Goal: Task Accomplishment & Management: Use online tool/utility

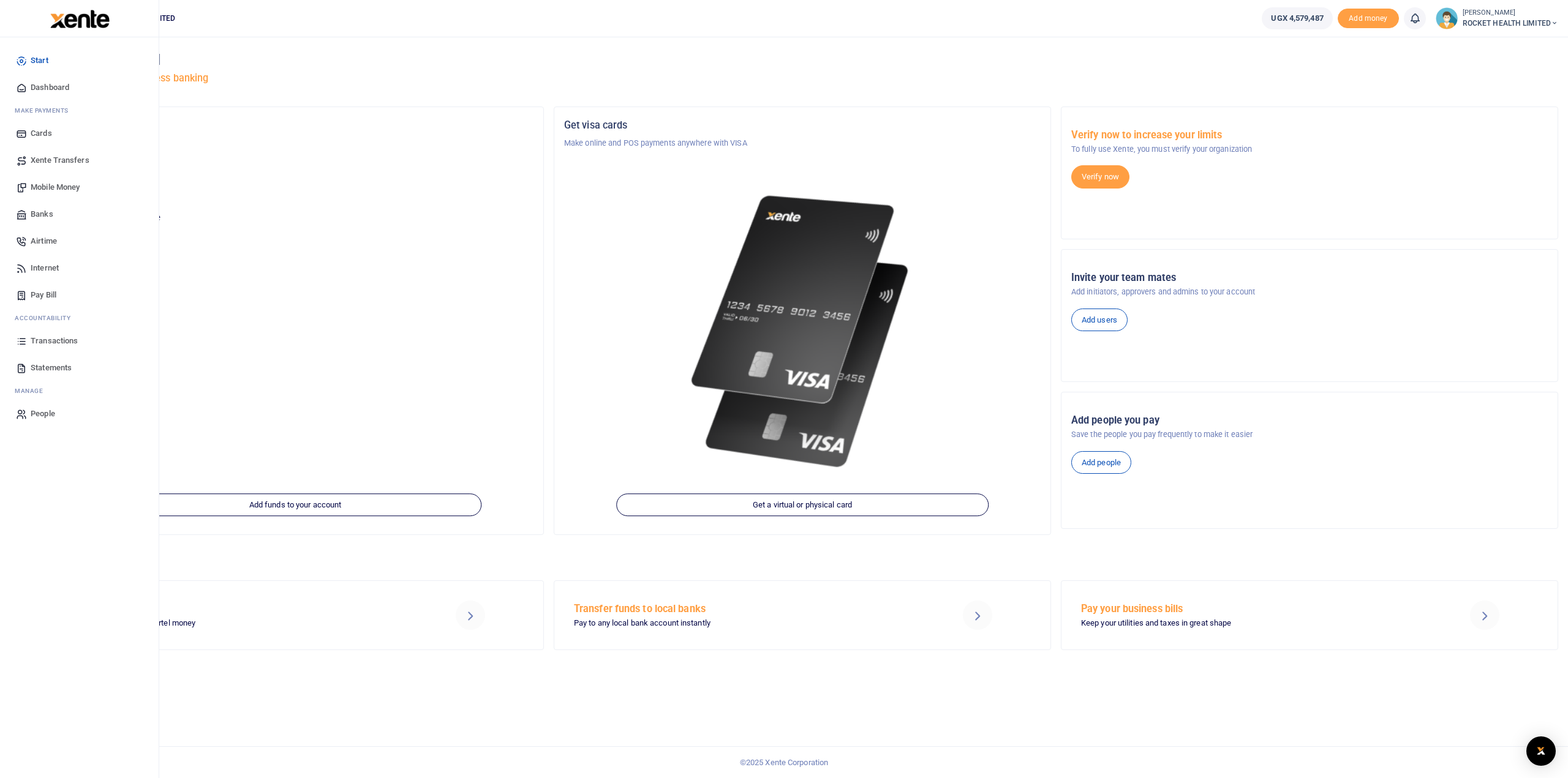
click at [68, 336] on span "Transactions" at bounding box center [54, 341] width 47 height 12
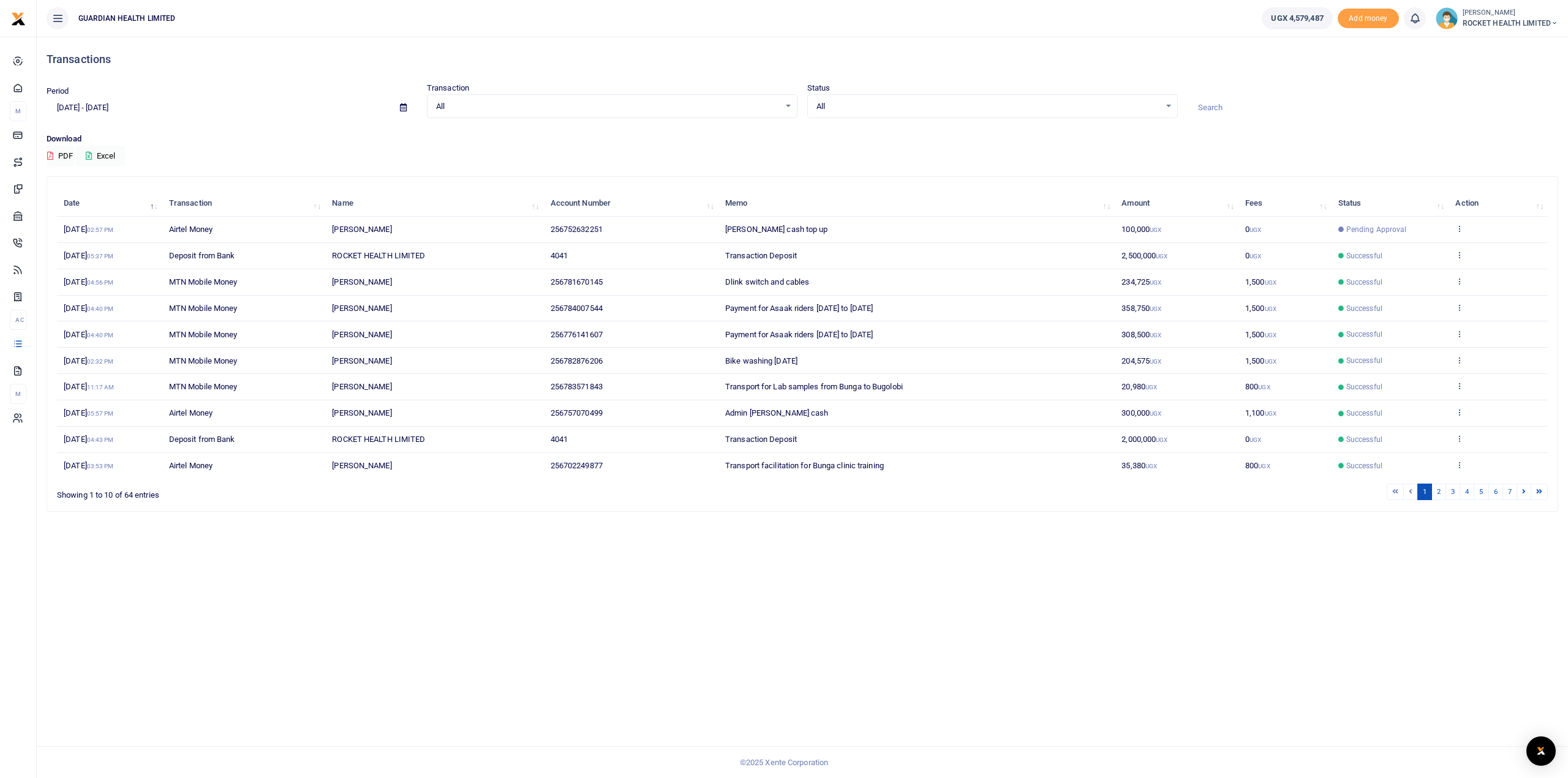
click at [1459, 411] on icon at bounding box center [1459, 412] width 8 height 9
click at [1438, 486] on link "2" at bounding box center [1438, 492] width 15 height 16
click at [1453, 487] on link "3" at bounding box center [1452, 492] width 15 height 16
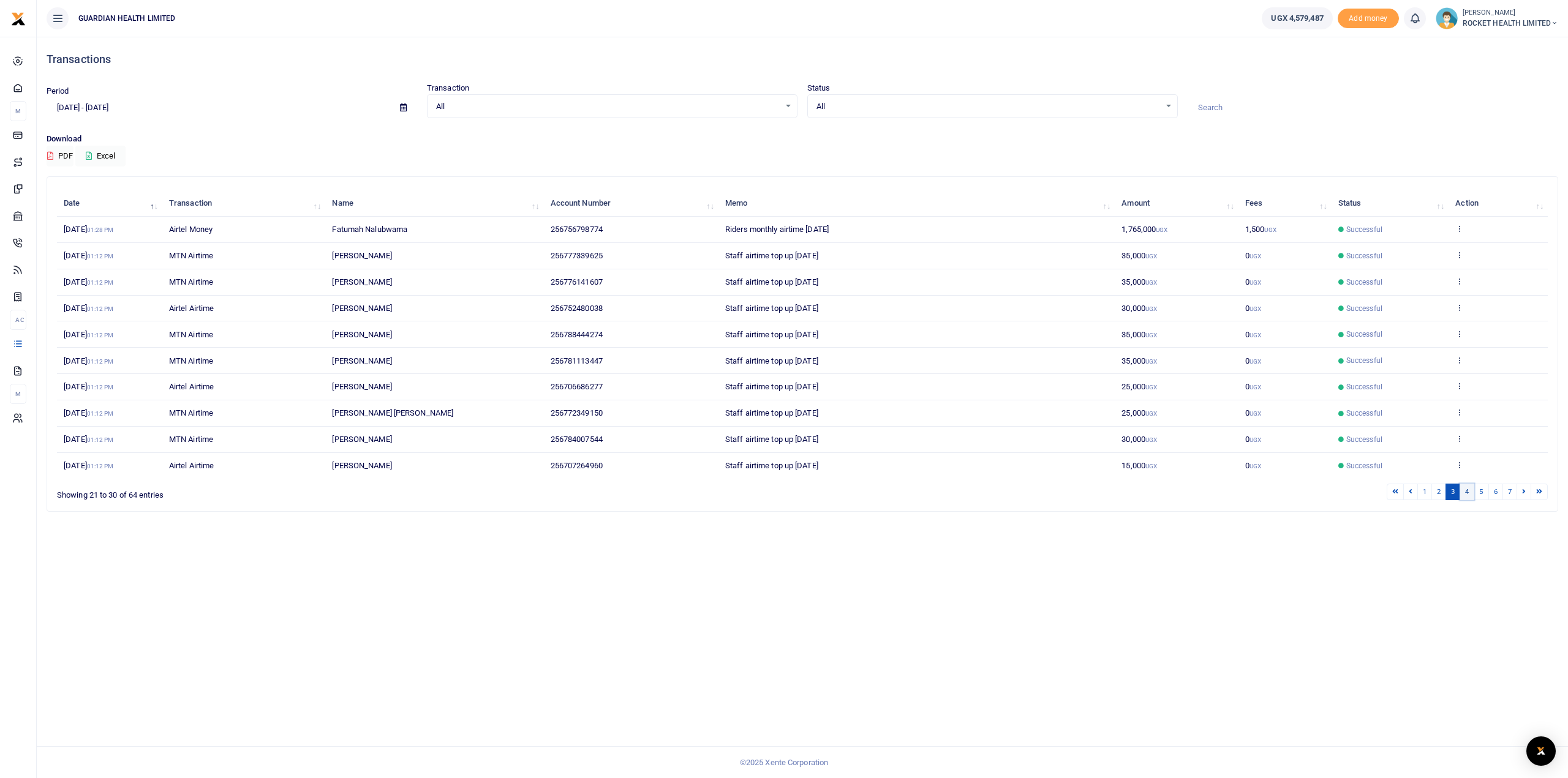
click at [1470, 487] on link "4" at bounding box center [1466, 492] width 15 height 16
click at [1482, 487] on link "5" at bounding box center [1480, 492] width 15 height 16
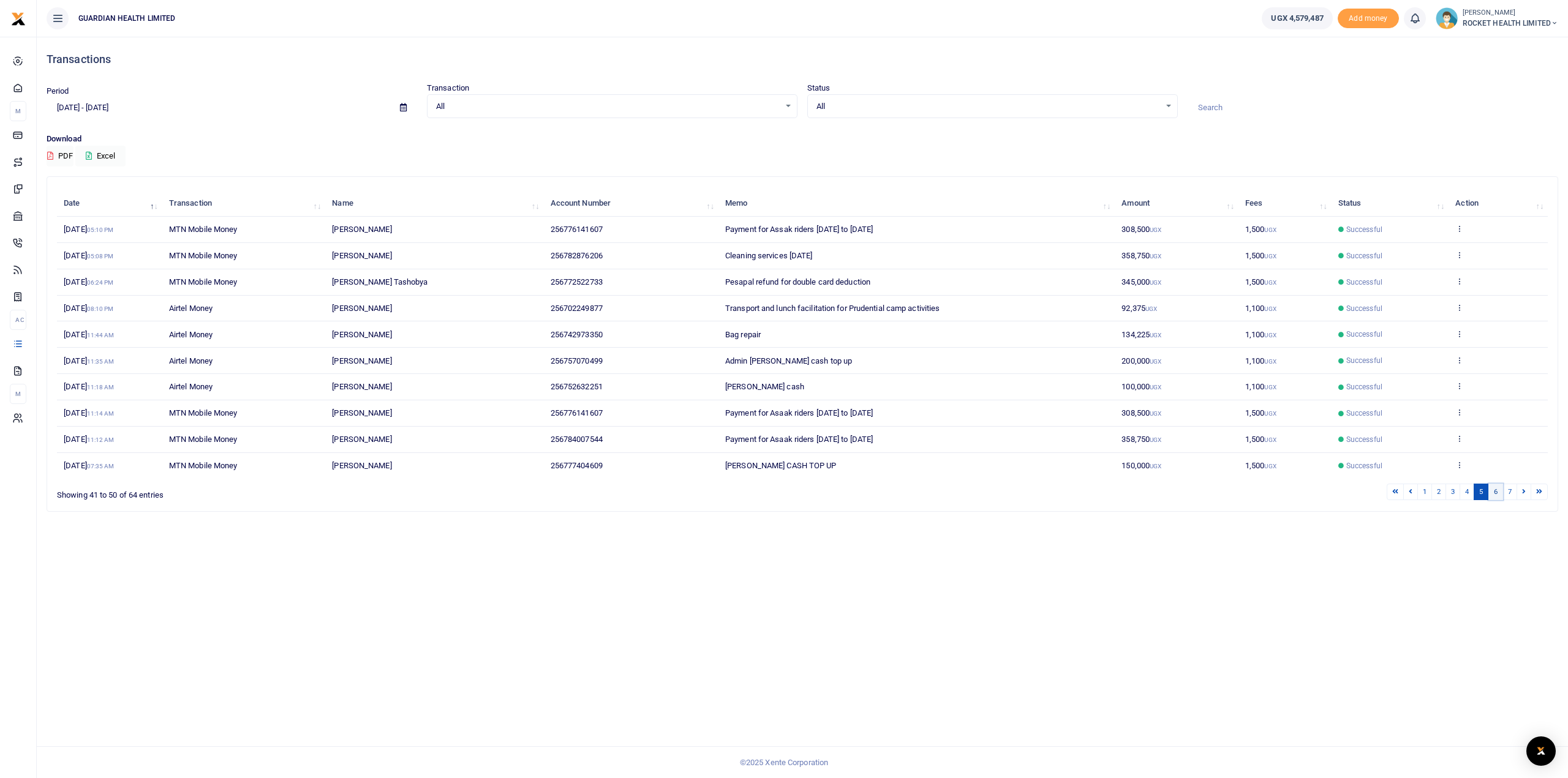
click at [1502, 488] on link "6" at bounding box center [1495, 492] width 15 height 16
click at [1456, 254] on td "View details Send again" at bounding box center [1498, 256] width 99 height 26
click at [1461, 254] on icon at bounding box center [1459, 254] width 8 height 9
click at [1422, 303] on link "Send again" at bounding box center [1414, 303] width 97 height 17
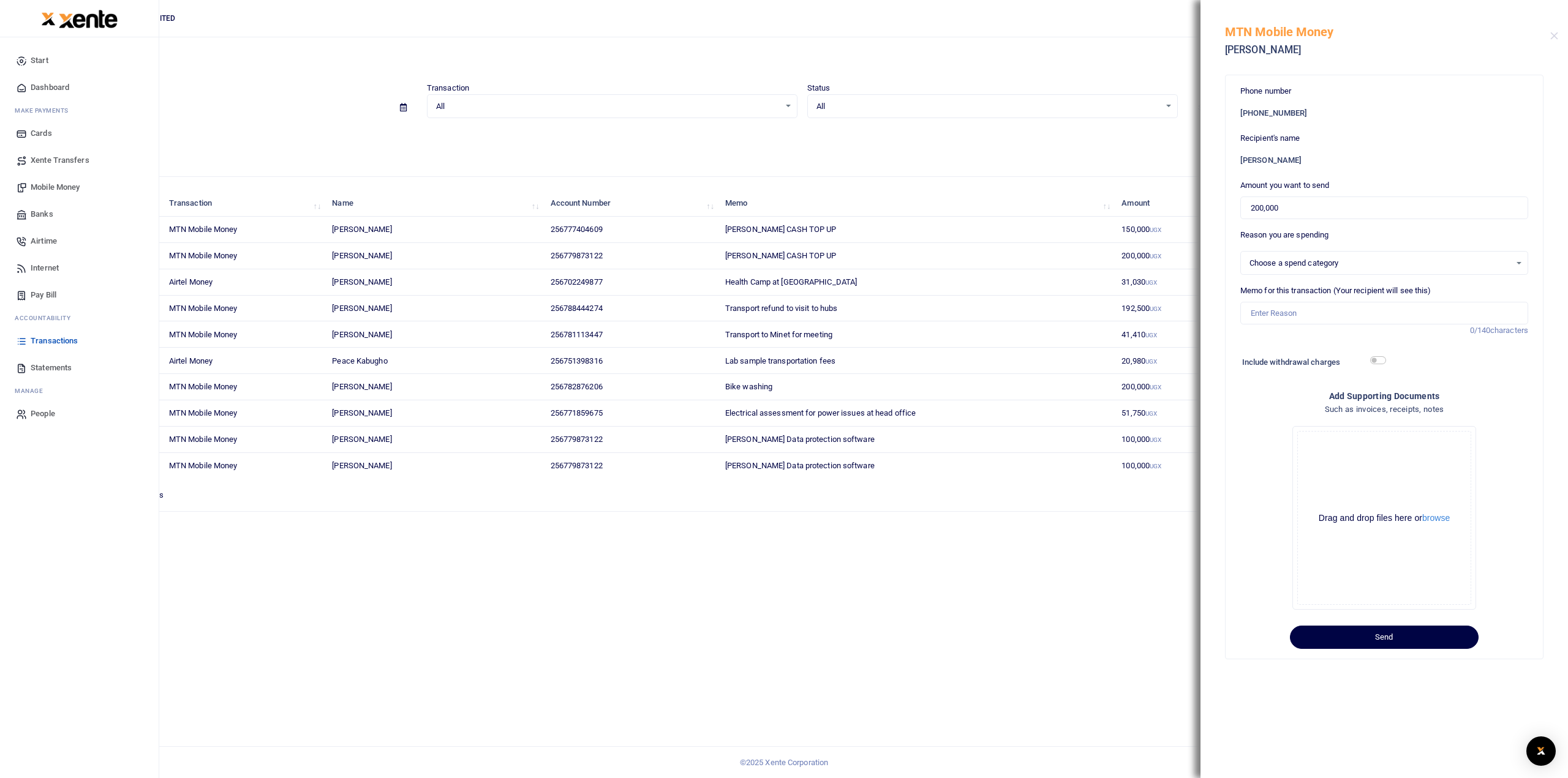
select select
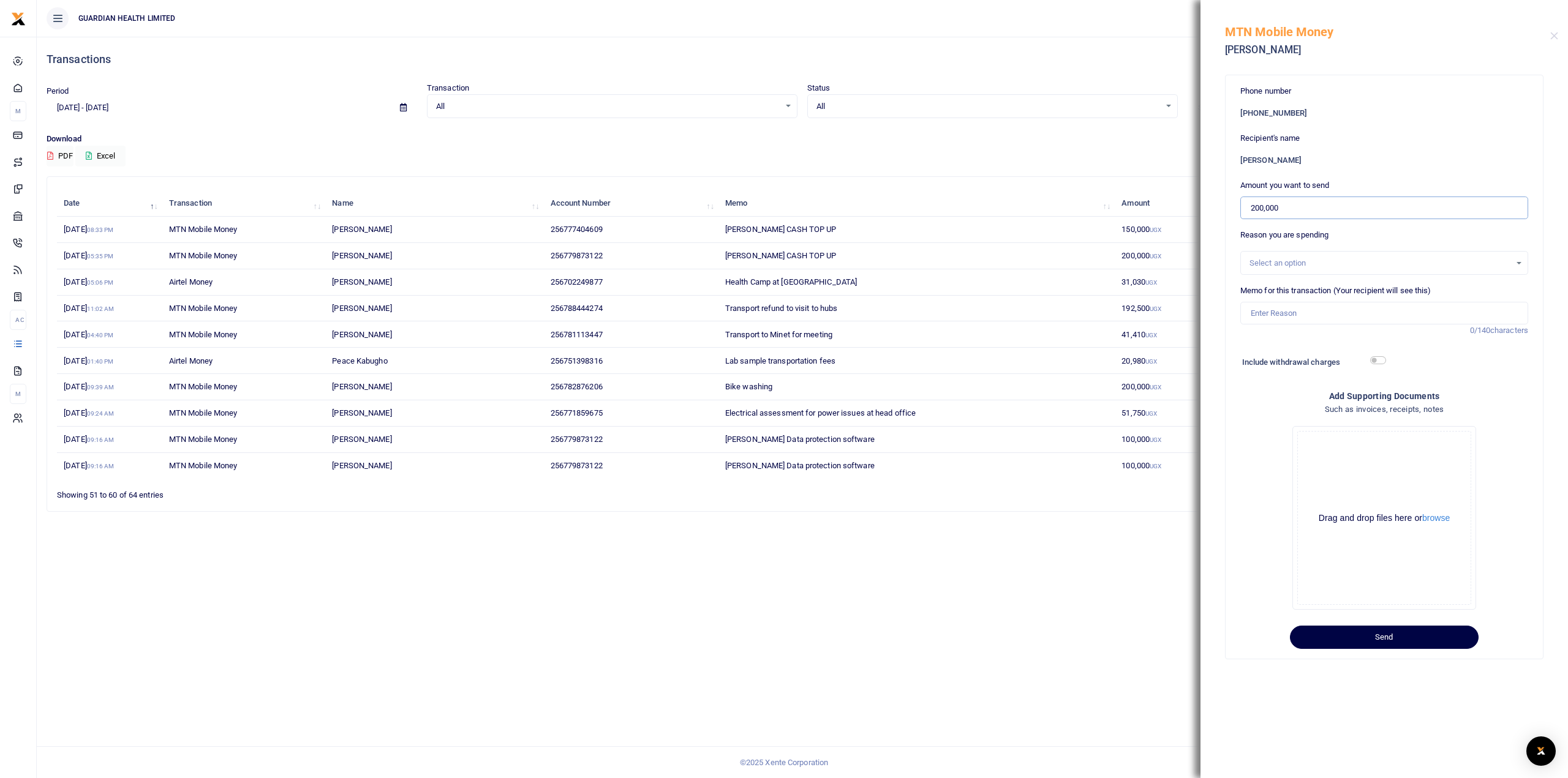
click at [1314, 202] on input "200,000" at bounding box center [1384, 208] width 288 height 23
drag, startPoint x: 1314, startPoint y: 202, endPoint x: 1197, endPoint y: 189, distance: 117.7
click at [1197, 189] on div "Transactions Period 09/16/2025 - 10/15/2025 Transaction All Select an option...…" at bounding box center [784, 389] width 1568 height 778
type input "100,000"
click at [1289, 257] on div "Select an option" at bounding box center [1383, 263] width 286 height 13
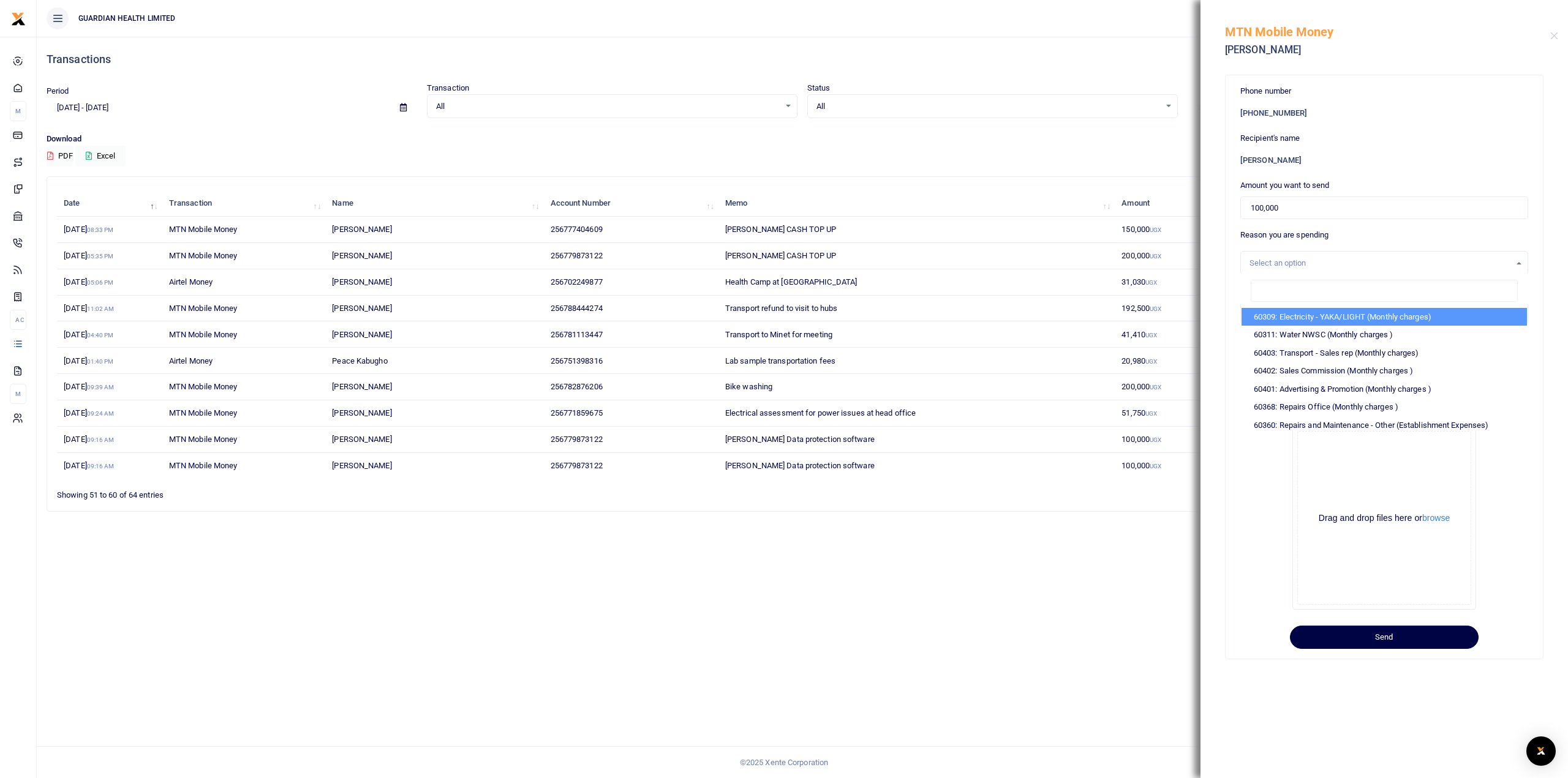
click at [1270, 296] on input "search" at bounding box center [1384, 291] width 267 height 22
drag, startPoint x: 1308, startPoint y: 286, endPoint x: 1173, endPoint y: 282, distance: 135.1
click at [1174, 282] on div "Transactions Period 09/16/2025 - 10/15/2025 Transaction All Select an option...…" at bounding box center [784, 389] width 1568 height 778
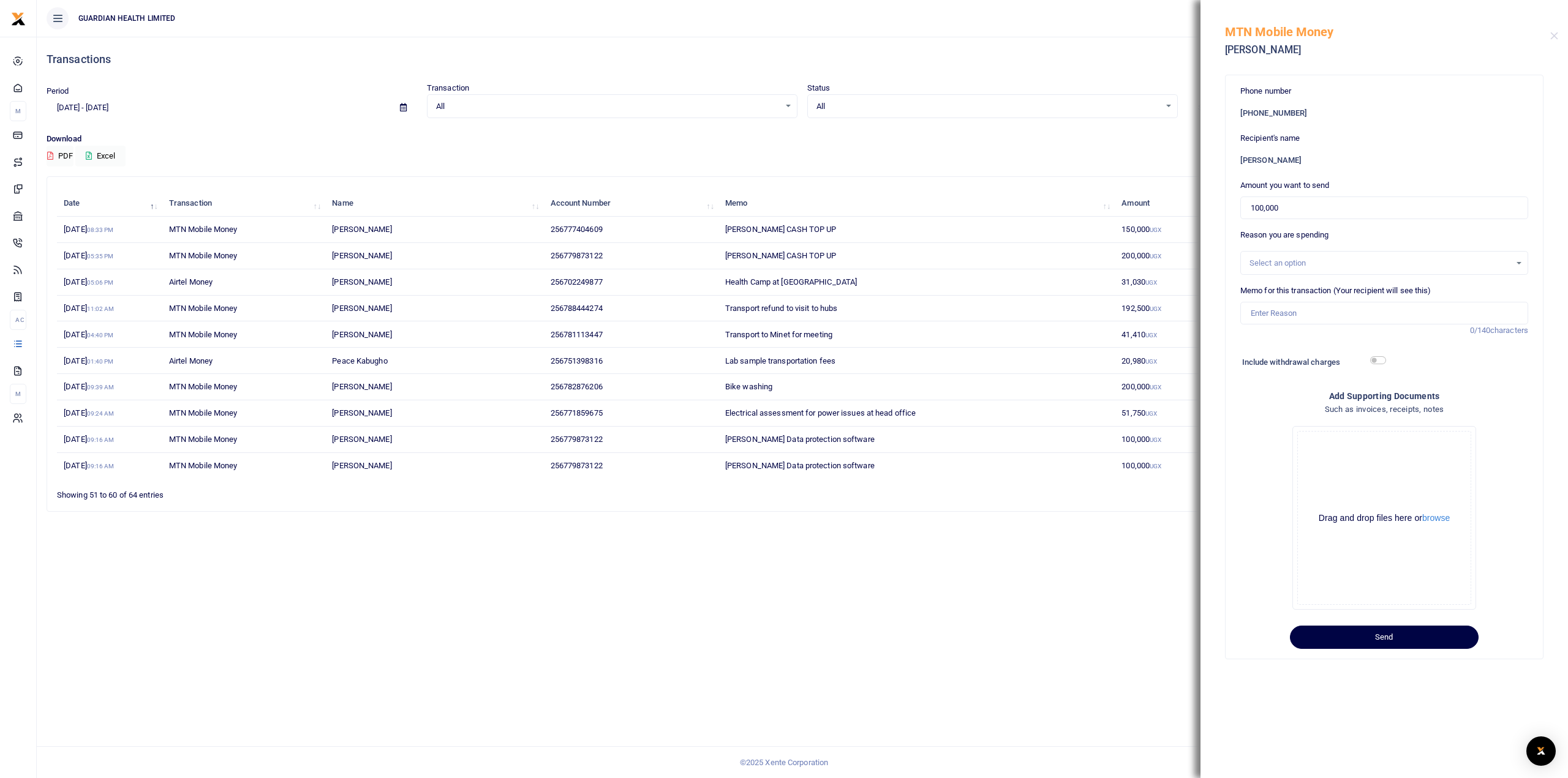
click at [1265, 266] on div "Select an option" at bounding box center [1379, 264] width 261 height 12
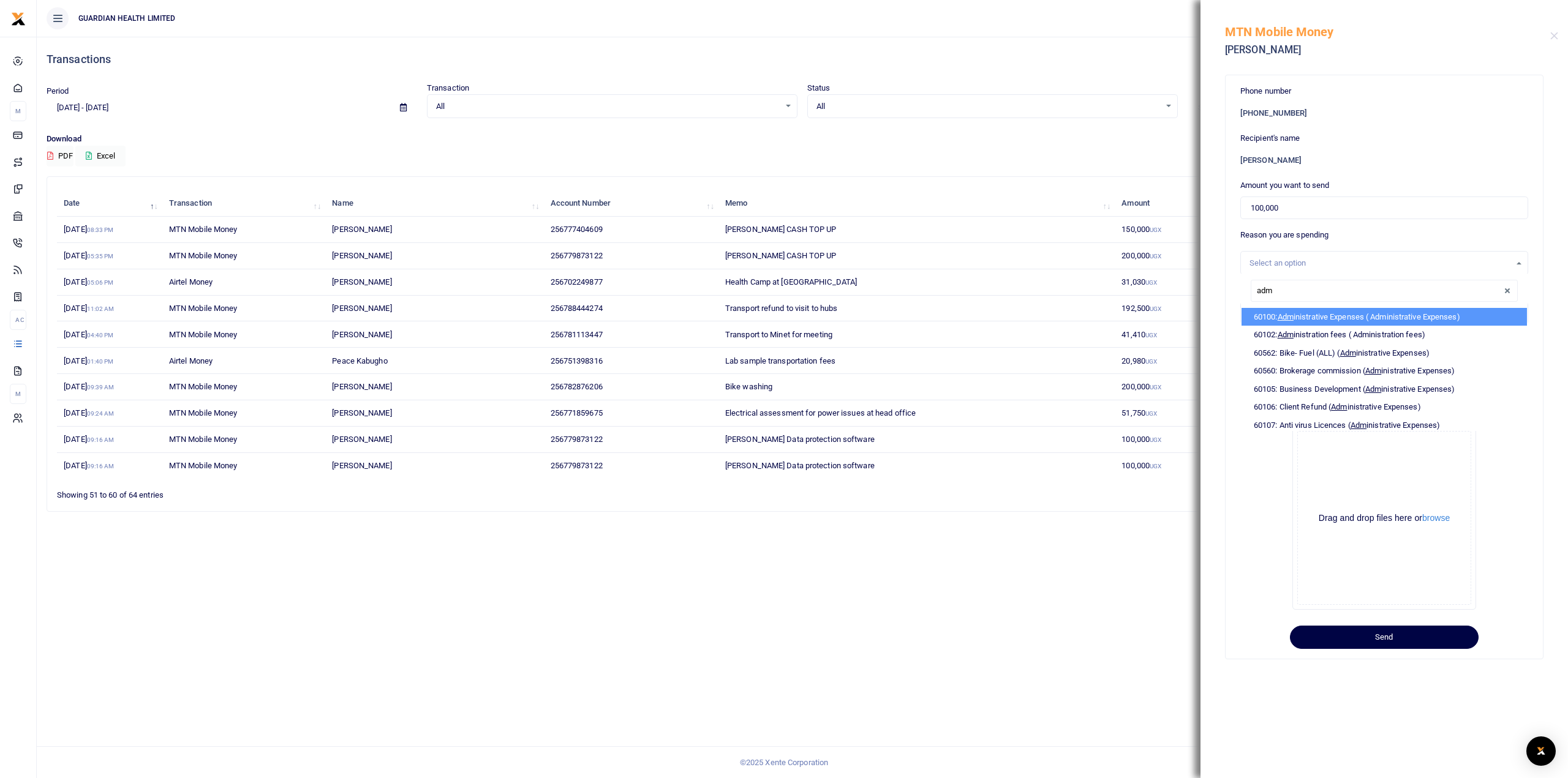
type input "admi"
click at [1331, 314] on li "60100: Admi nistrative Expenses ( Administrative Expenses)" at bounding box center [1384, 317] width 286 height 19
select select "5406"
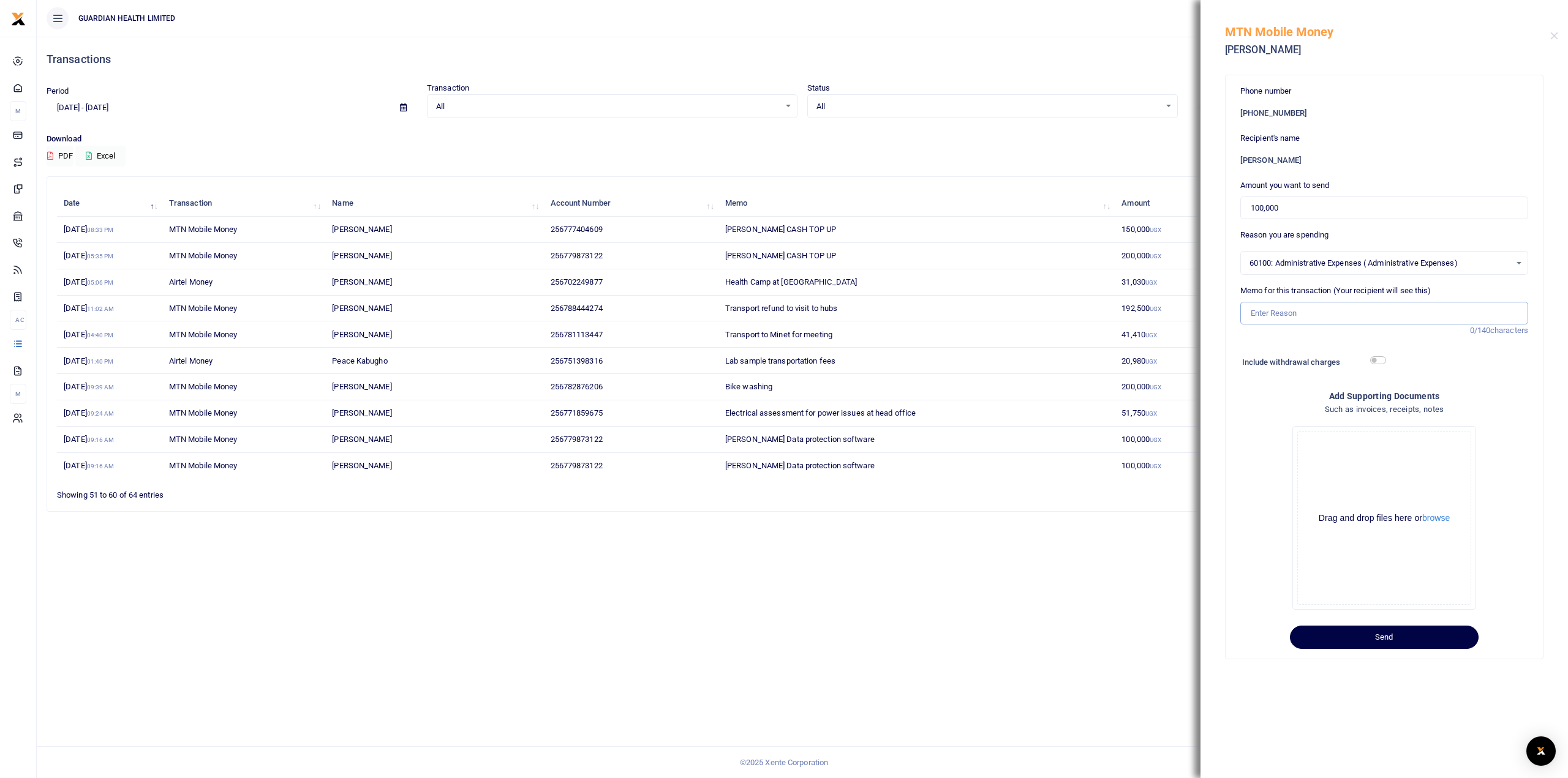
click at [1314, 313] on input "Memo for this transaction (Your recipient will see this)" at bounding box center [1384, 313] width 288 height 23
click at [1247, 314] on input "Bio Haz medical waste disposal" at bounding box center [1384, 313] width 288 height 23
type input "Transfer to pharmacy petty cash Bio Haz medical waste disposal"
drag, startPoint x: 1378, startPoint y: 631, endPoint x: 1321, endPoint y: 633, distance: 57.0
click at [1378, 631] on button "Send" at bounding box center [1384, 638] width 189 height 23
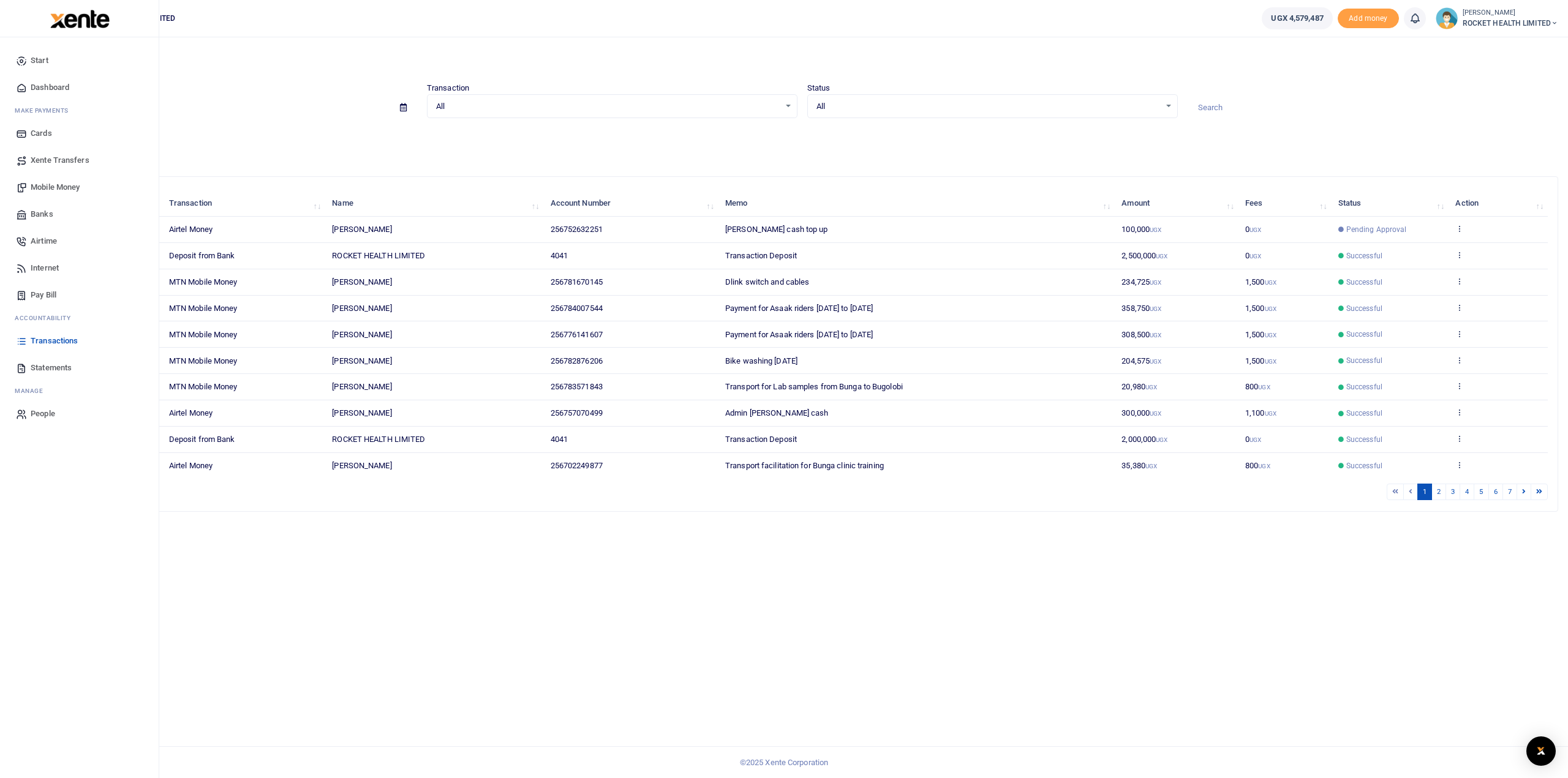
click at [50, 185] on span "Mobile Money" at bounding box center [54, 188] width 49 height 12
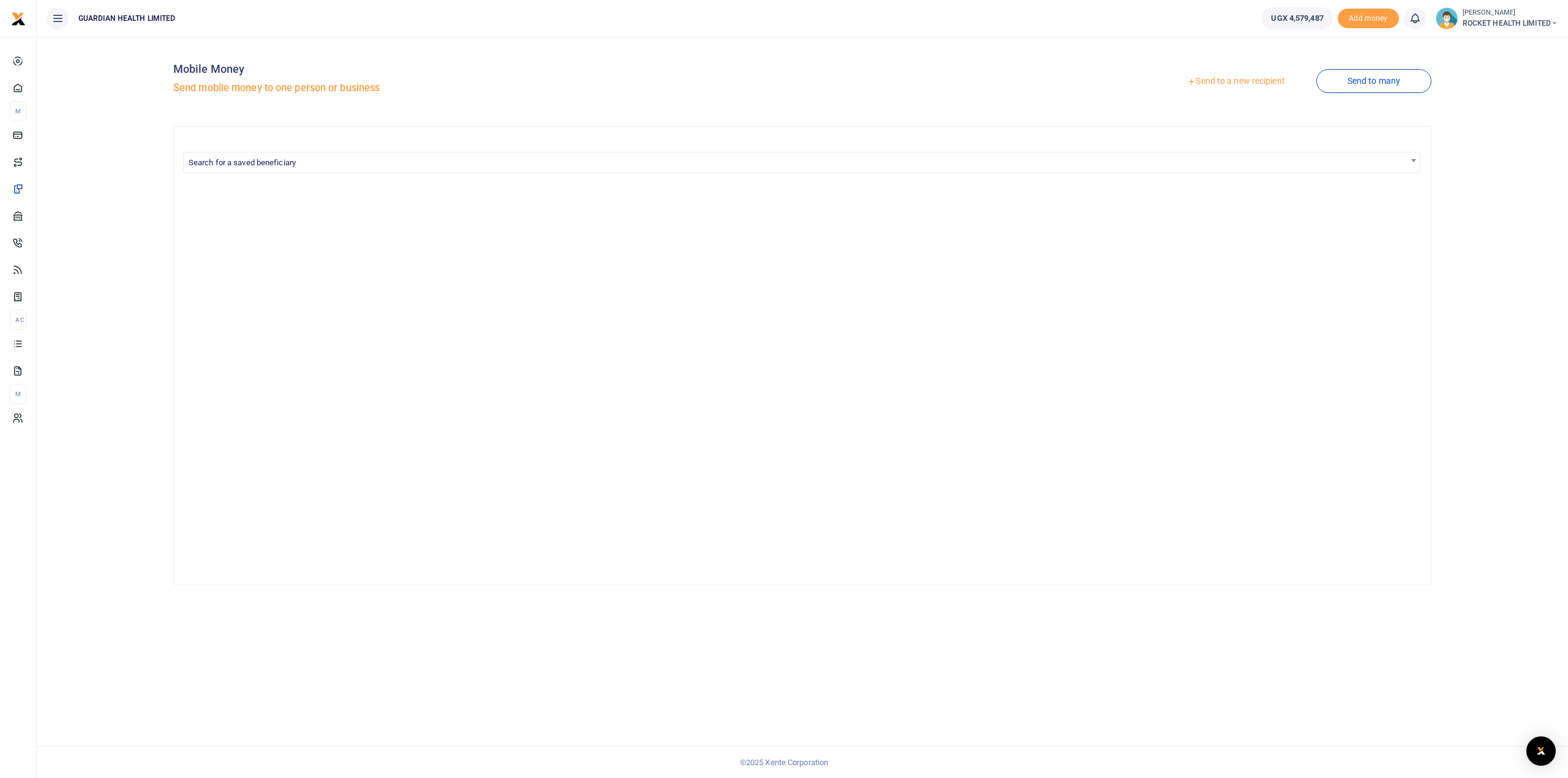
click at [1237, 80] on link "Send to a new recipient" at bounding box center [1236, 81] width 160 height 22
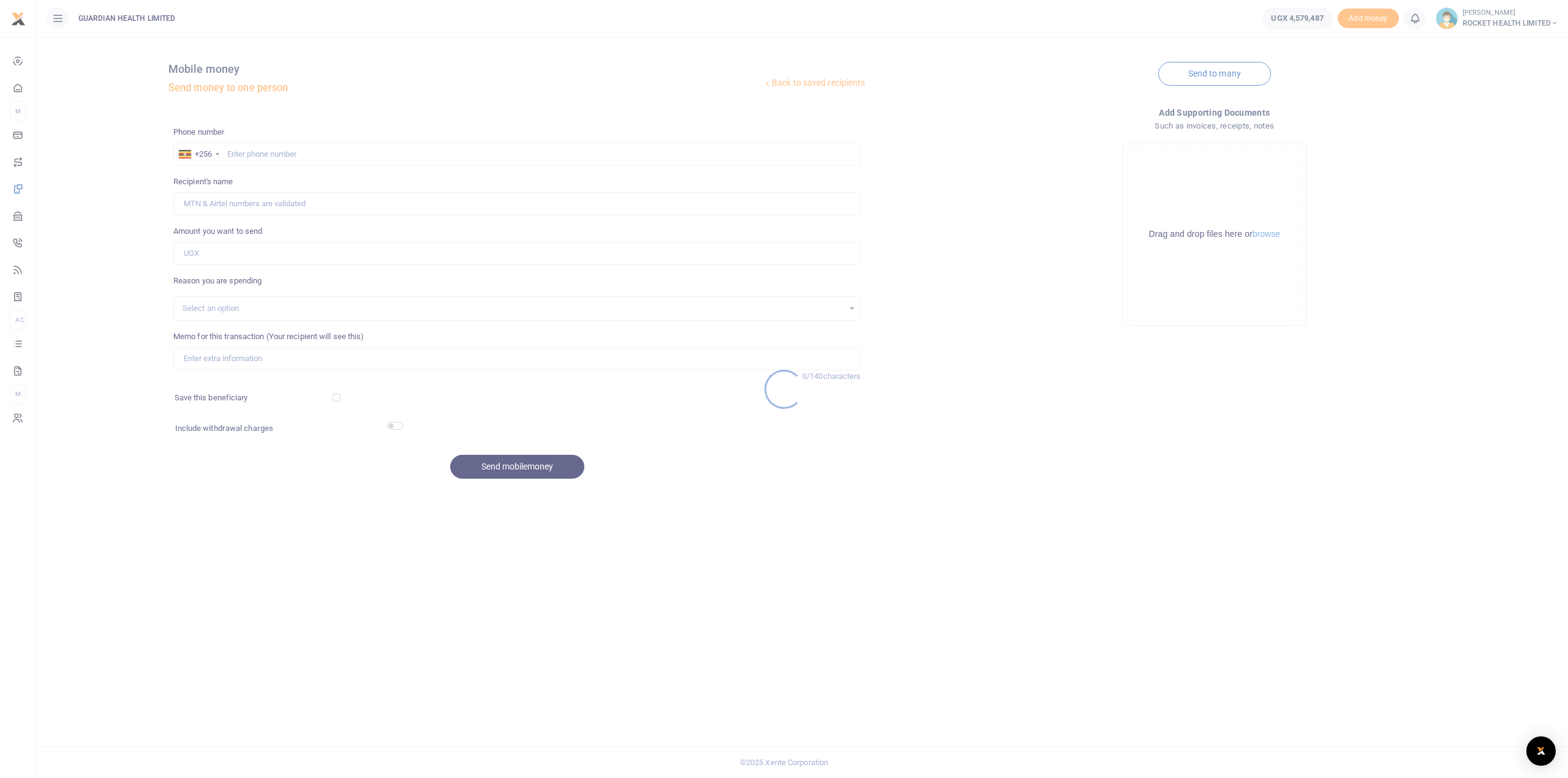
click at [241, 156] on div at bounding box center [784, 389] width 1568 height 778
click at [229, 154] on div at bounding box center [784, 389] width 1568 height 778
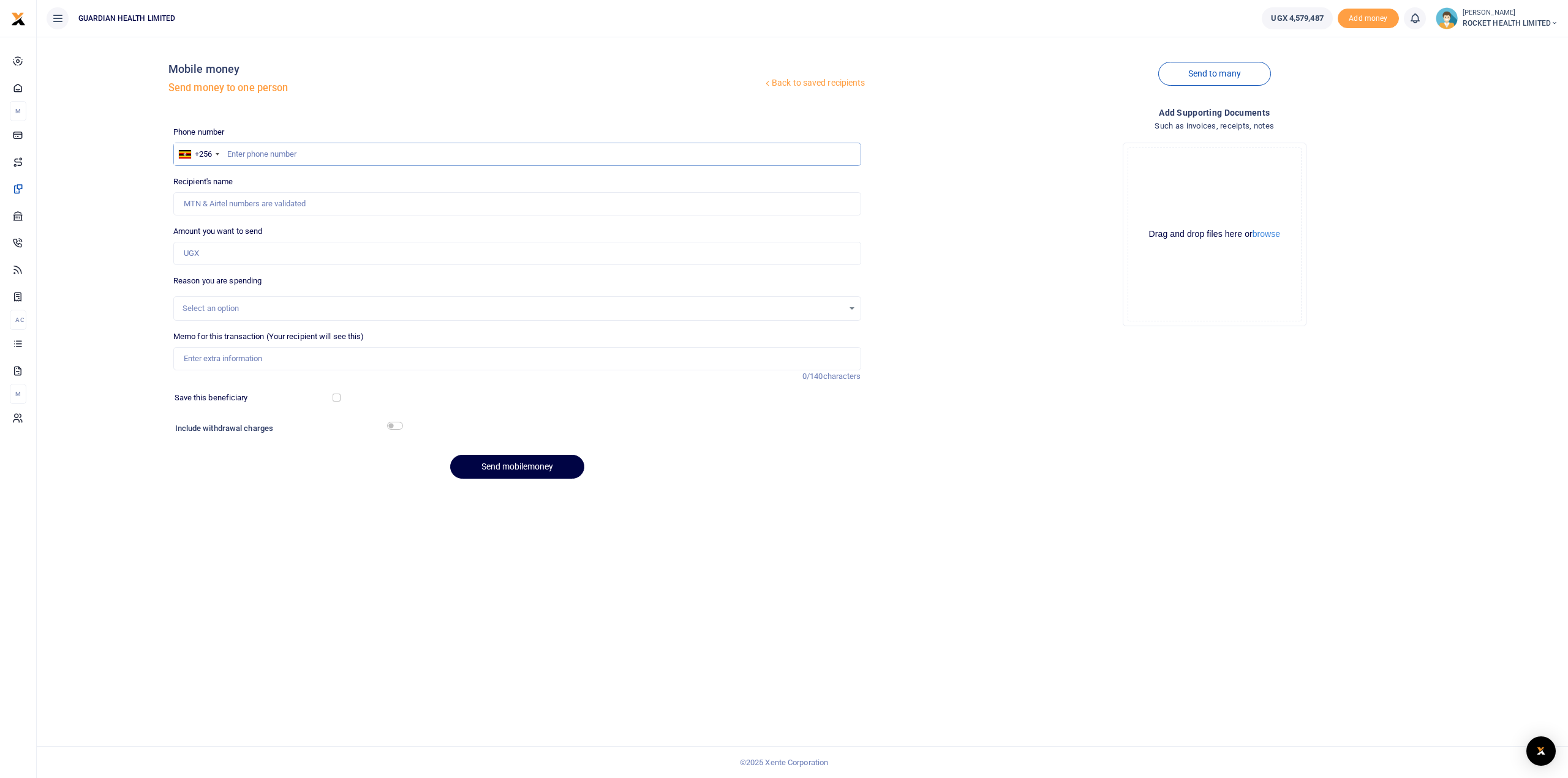
click at [233, 153] on input "text" at bounding box center [517, 154] width 688 height 23
paste input "256754632000.00"
type input "256754632000"
type input "Gertrude Nalubega"
click at [242, 154] on input "256754632000" at bounding box center [517, 154] width 688 height 23
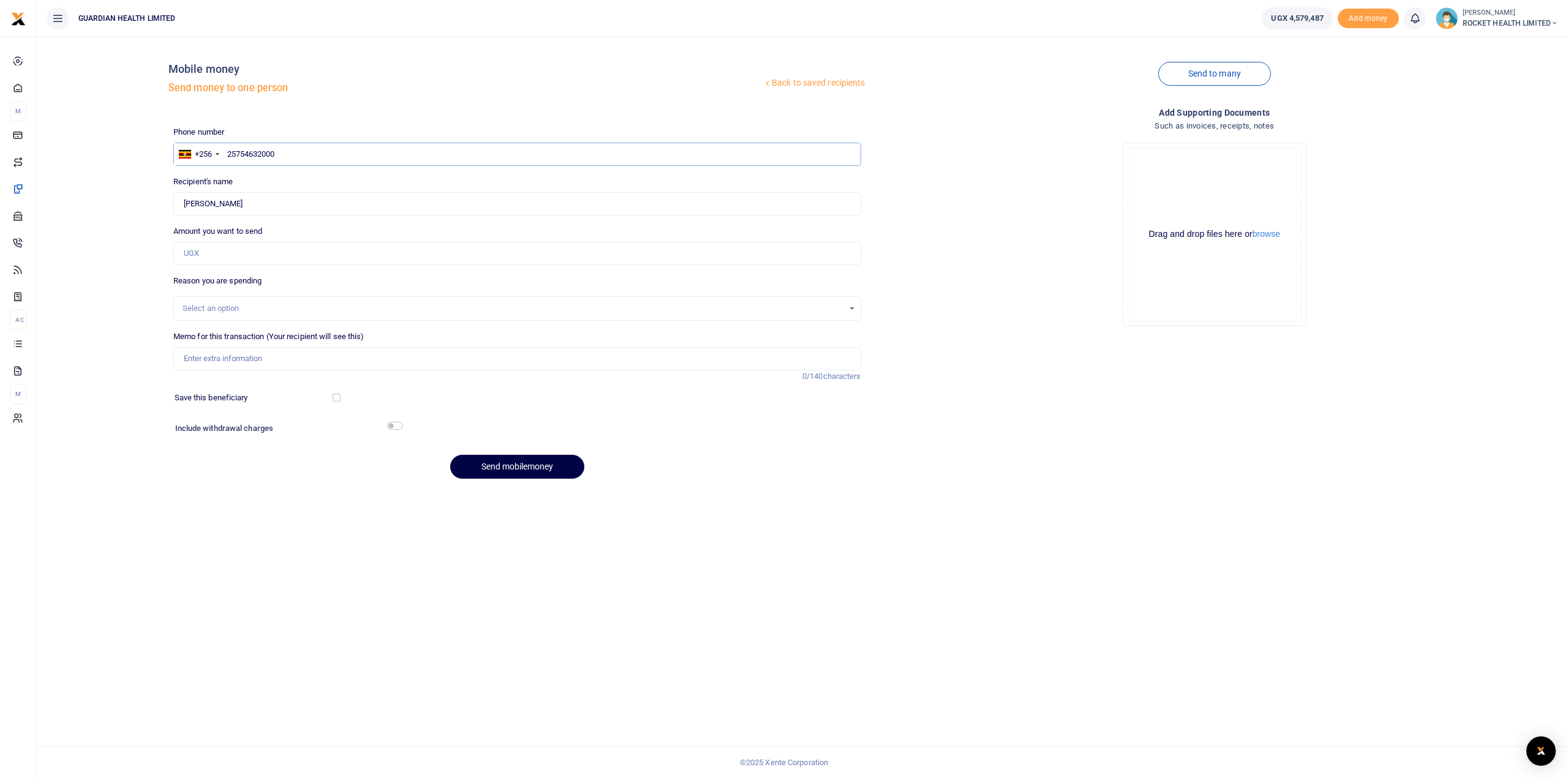
type input "2754632000"
type input "754632000"
type input "Gertrude Nalubega"
type input "754632000"
click at [209, 256] on input "Amount you want to send" at bounding box center [517, 254] width 688 height 23
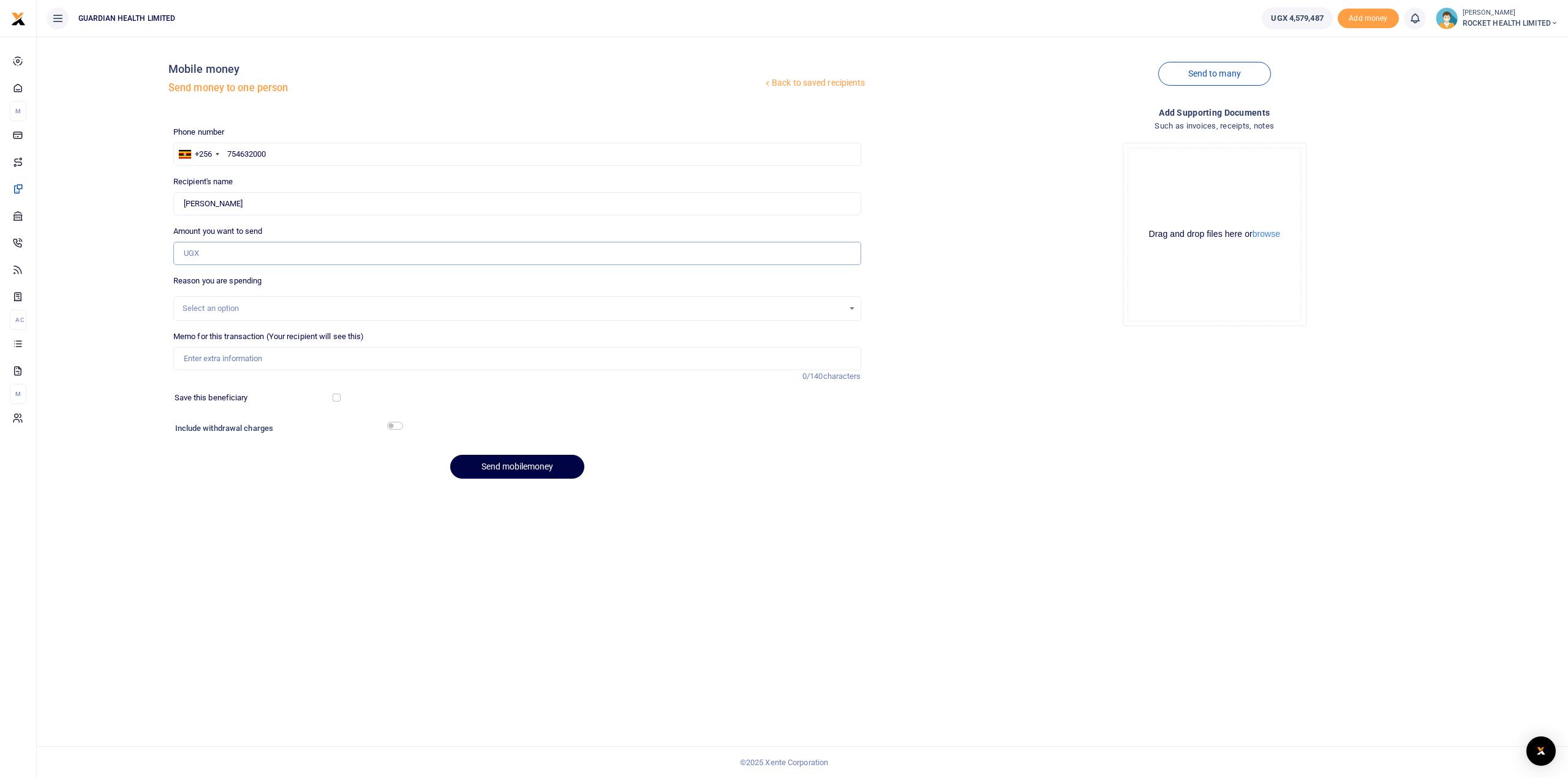
click at [213, 249] on input "Amount you want to send" at bounding box center [517, 254] width 688 height 23
type input "376,000"
click at [203, 305] on div "Select an option" at bounding box center [513, 309] width 661 height 12
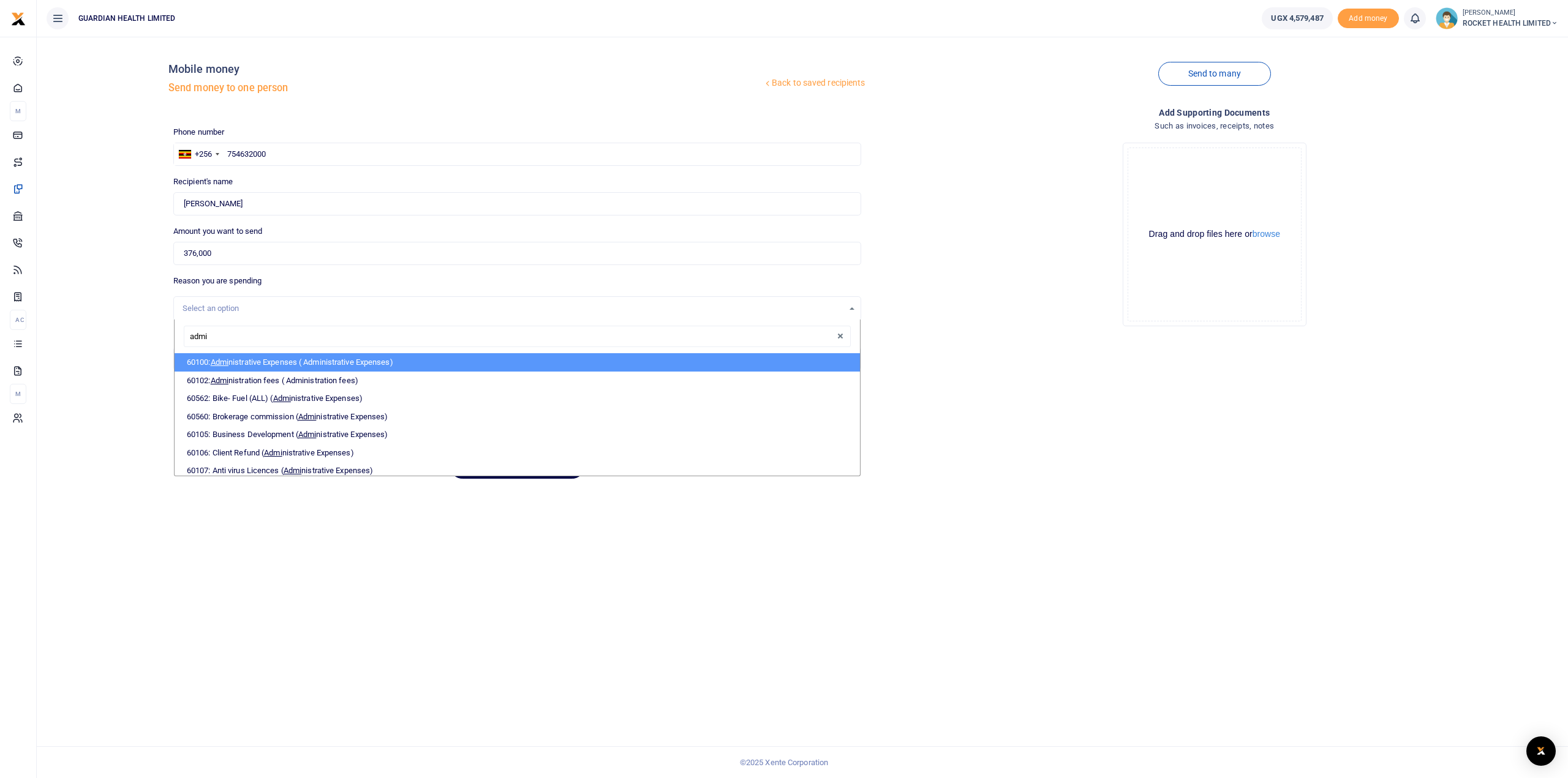
type input "admin"
click at [230, 361] on span "Admin" at bounding box center [222, 362] width 22 height 9
select select "5406"
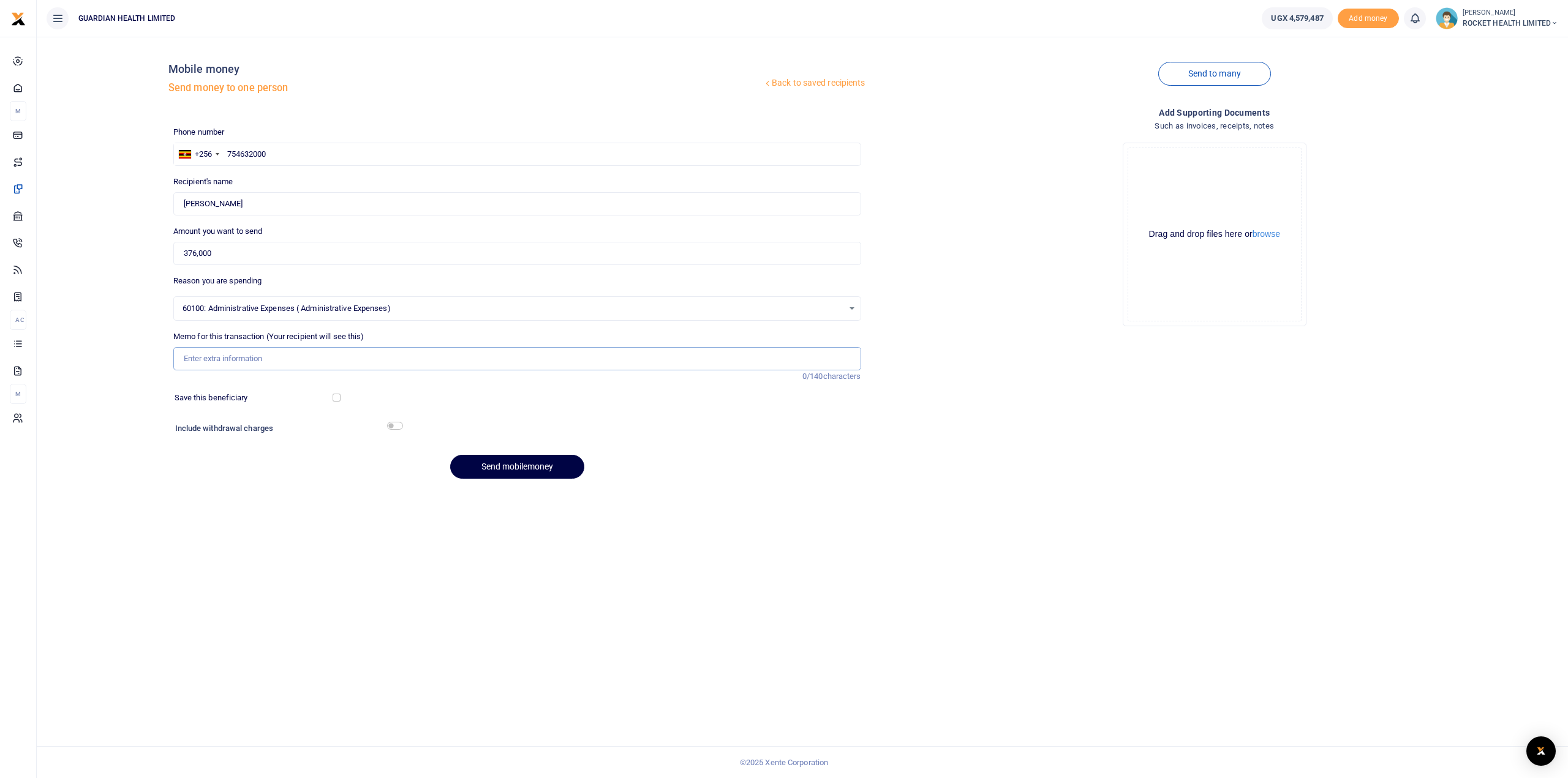
click at [214, 359] on input "Memo for this transaction (Your recipient will see this)" at bounding box center [517, 359] width 688 height 23
type input "Gayaza laundry services Sept 2025"
click at [394, 425] on input "checkbox" at bounding box center [395, 426] width 16 height 8
checkbox input "true"
click at [514, 494] on button "Send mobilemoney" at bounding box center [517, 500] width 134 height 24
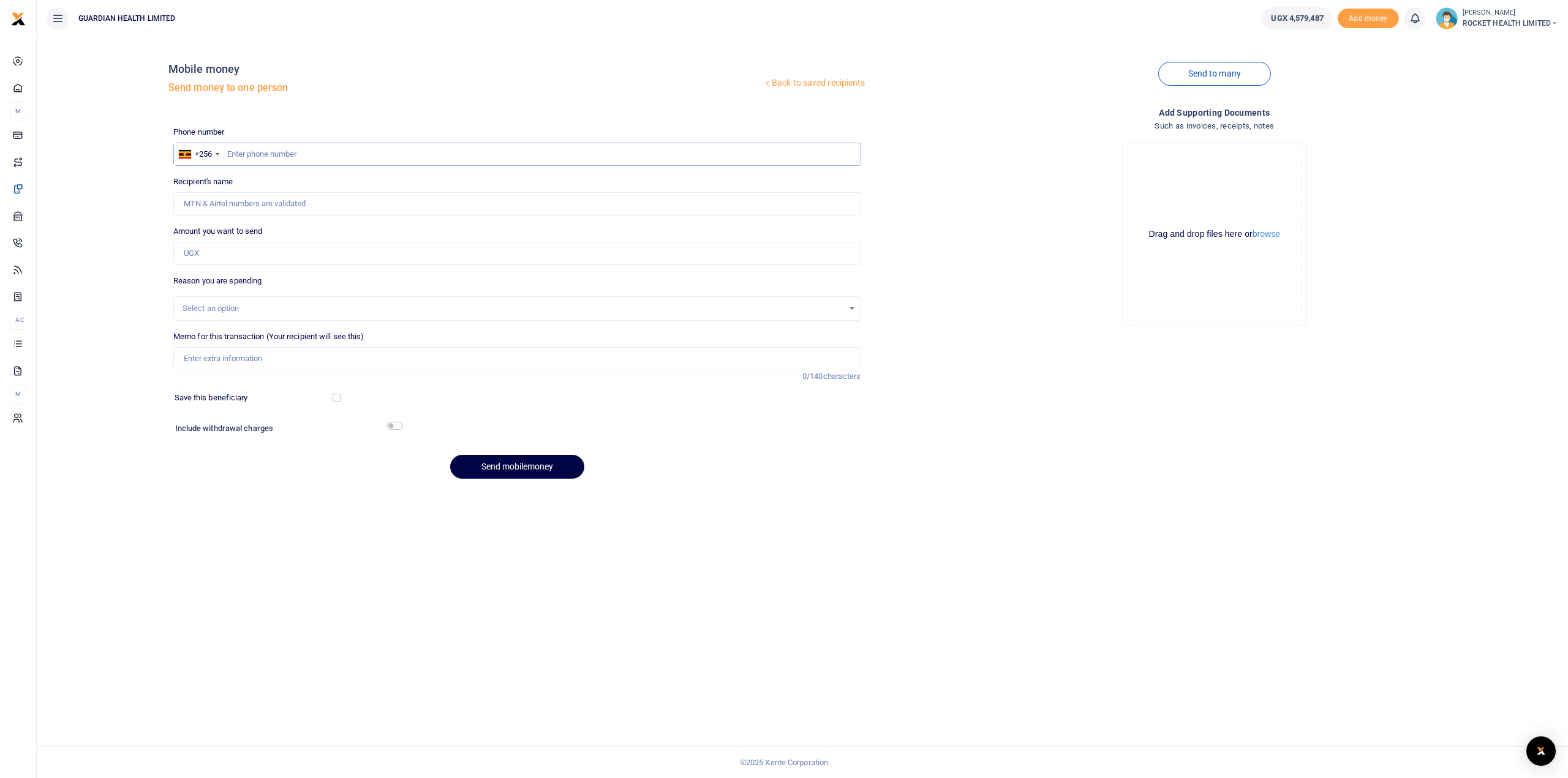
click at [251, 148] on input "text" at bounding box center [517, 154] width 688 height 23
paste input "256703568955.00"
click at [238, 155] on input "256703568955" at bounding box center [517, 154] width 688 height 23
type input "703568955"
click at [207, 253] on input "Amount you want to send" at bounding box center [517, 254] width 688 height 23
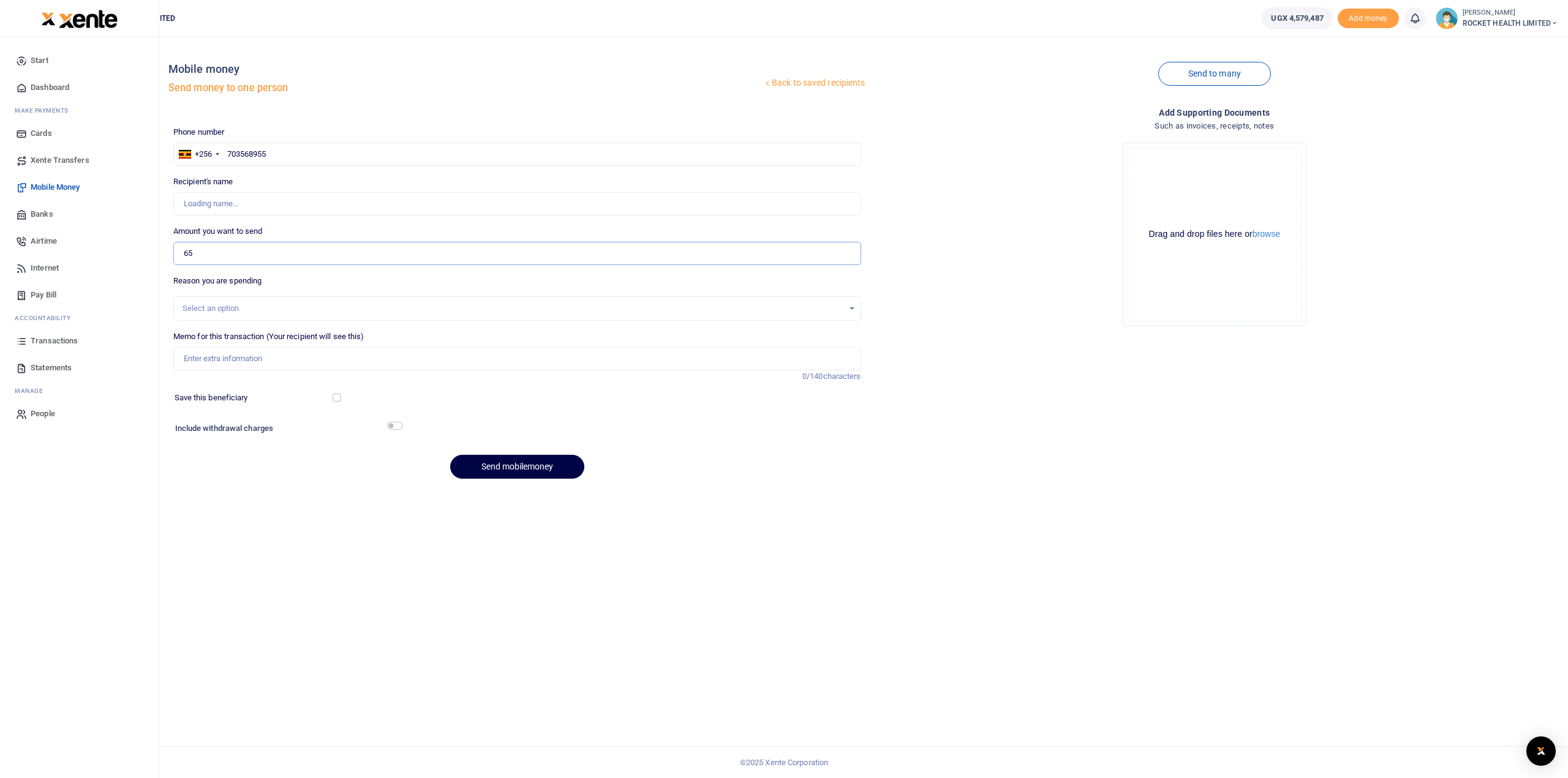
type input "650"
type input "Partrick Sserwada"
type input "650,000"
click at [216, 303] on div "Select an option" at bounding box center [513, 309] width 661 height 12
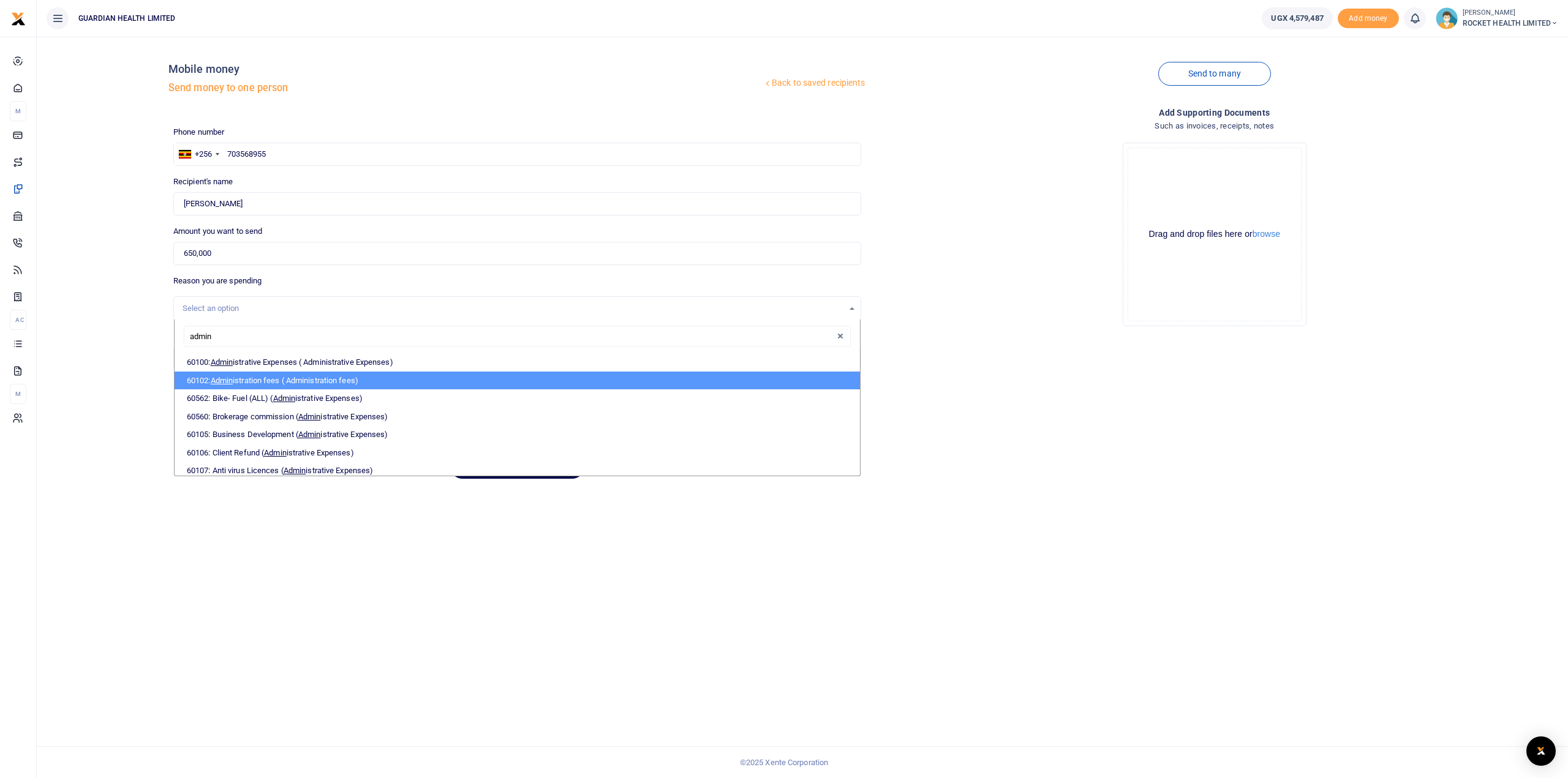
click at [265, 374] on li "60102: Admin istration fees ( Administration fees)" at bounding box center [517, 381] width 685 height 19
type input "admin"
select select "5407"
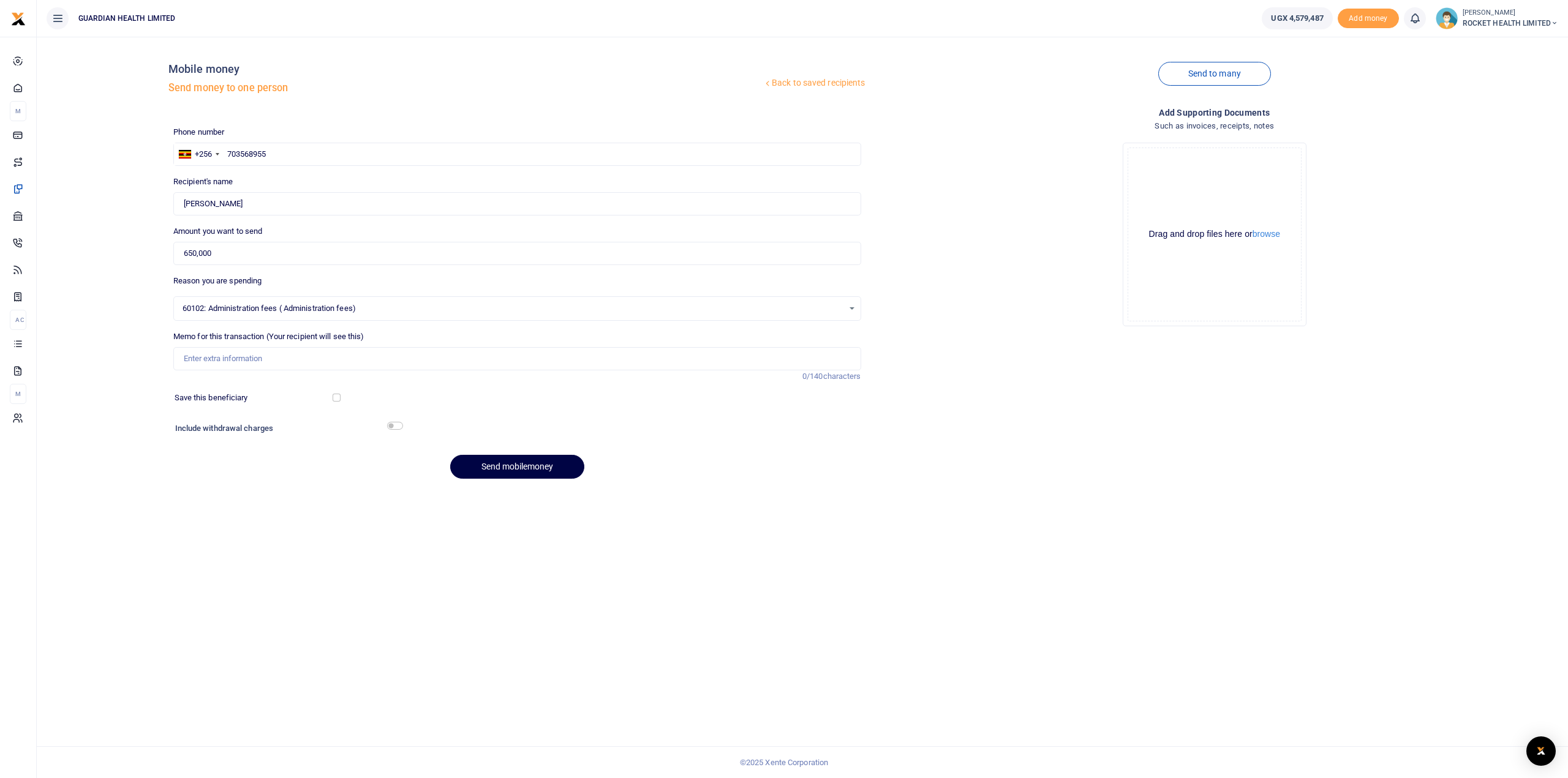
click at [365, 307] on span "60102: Administration fees ( Administration fees)" at bounding box center [513, 309] width 661 height 12
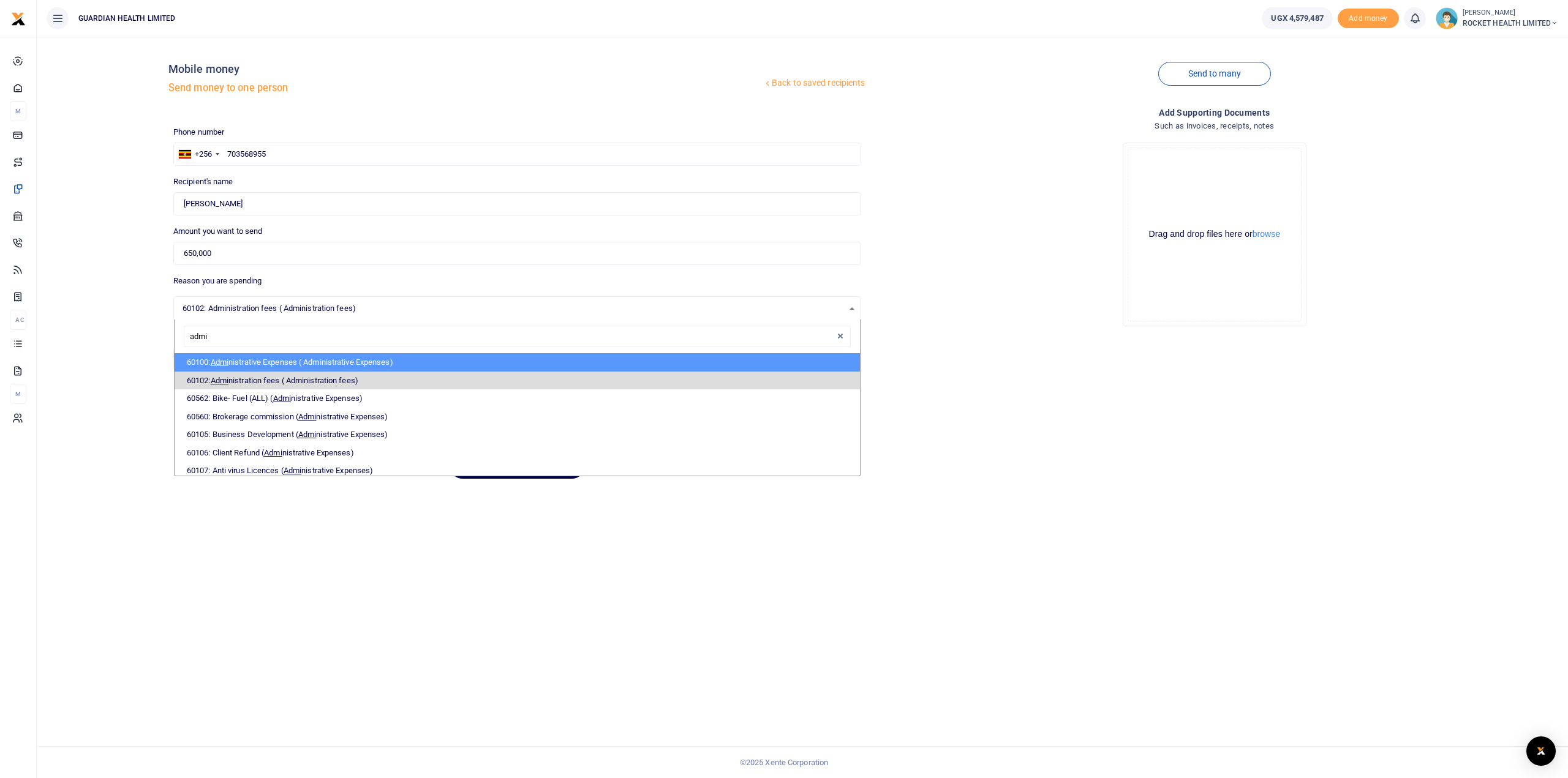
type input "admin"
click at [334, 357] on li "60100: Admin istrative Expenses ( Administrative Expenses)" at bounding box center [517, 363] width 685 height 19
select select "5406"
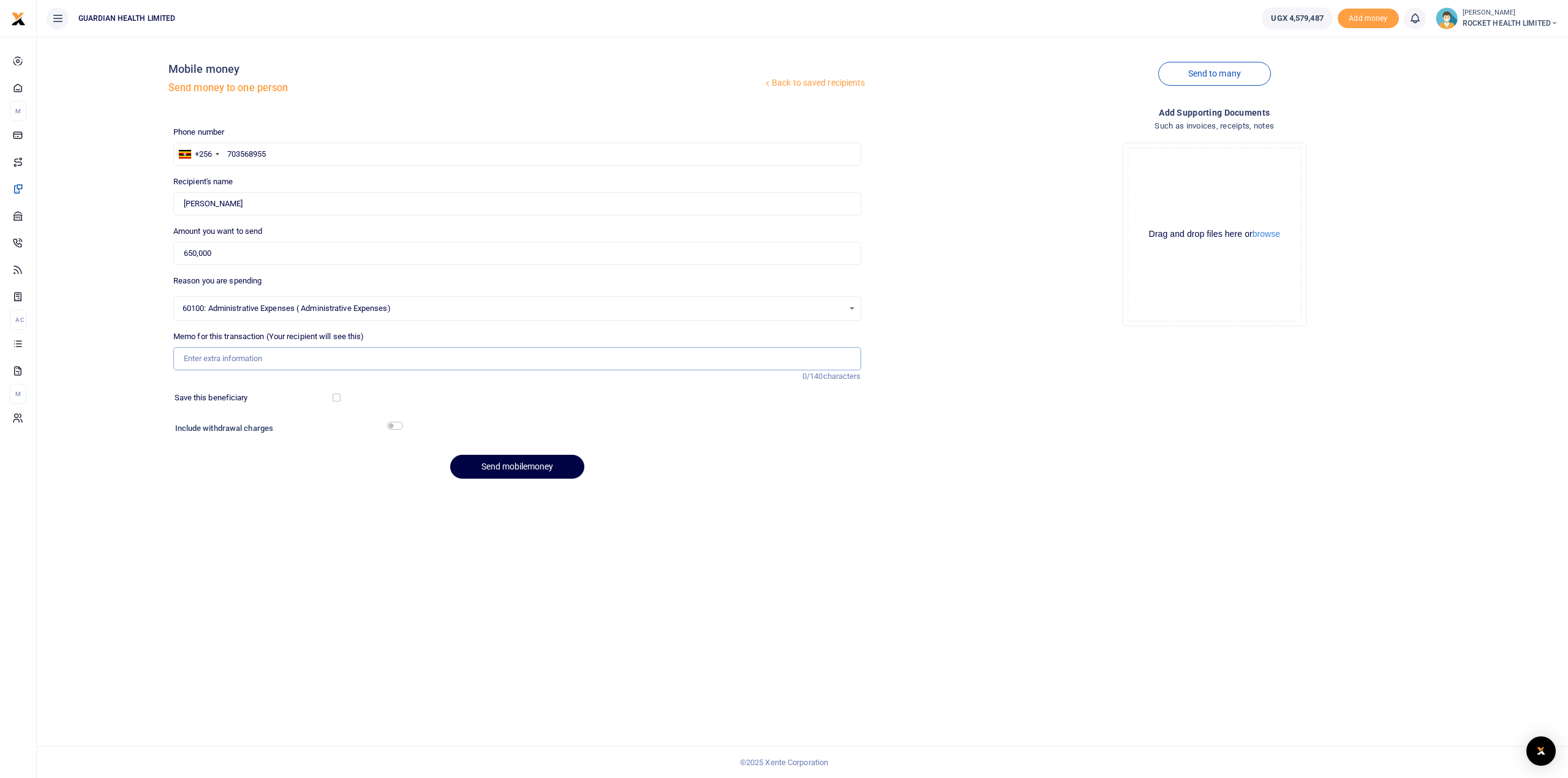
click at [220, 357] on input "Memo for this transaction (Your recipient will see this)" at bounding box center [517, 359] width 688 height 23
type input "CVV laundry services"
click at [583, 413] on div "Phone number +256 Uganda +256 703568955 Phone is required. Recipient's name Fou…" at bounding box center [517, 308] width 697 height 363
click at [398, 424] on input "checkbox" at bounding box center [395, 426] width 16 height 8
checkbox input "true"
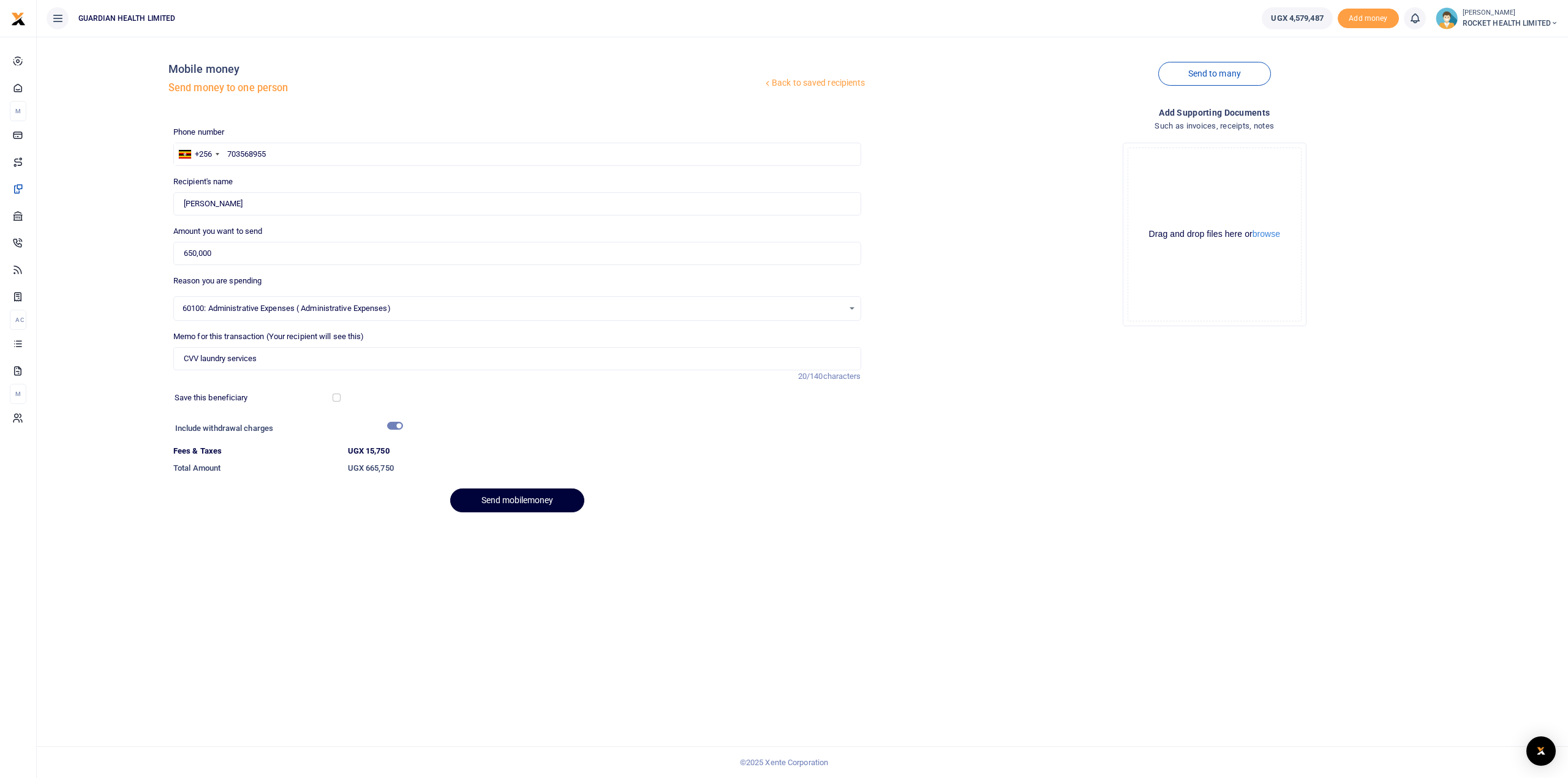
click at [534, 504] on button "Send mobilemoney" at bounding box center [517, 500] width 134 height 24
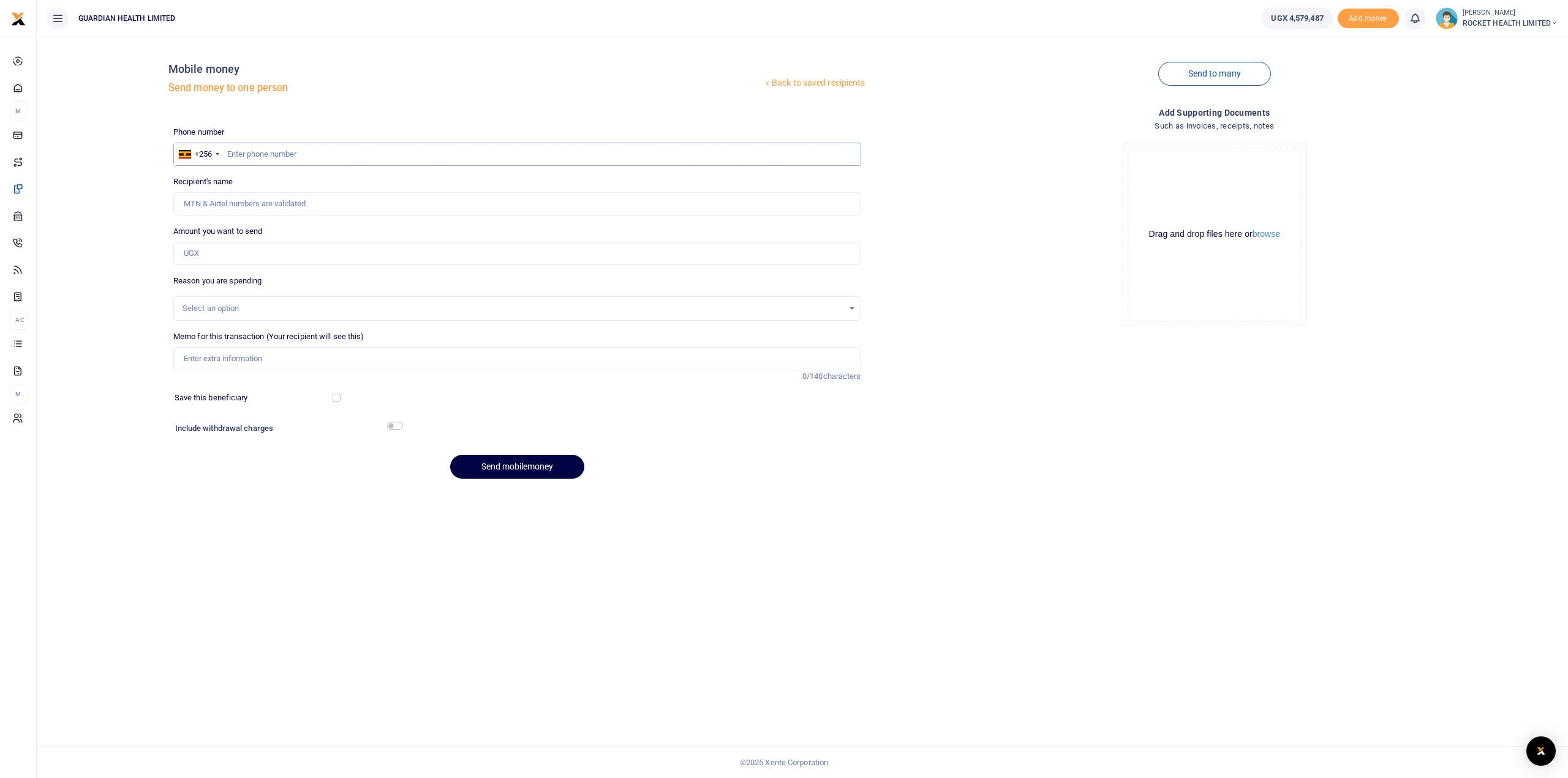
click at [244, 151] on input "text" at bounding box center [517, 154] width 688 height 23
type input "V"
paste input "256757070499.00"
click at [240, 150] on input "256757070499" at bounding box center [517, 154] width 688 height 23
type input "757070499"
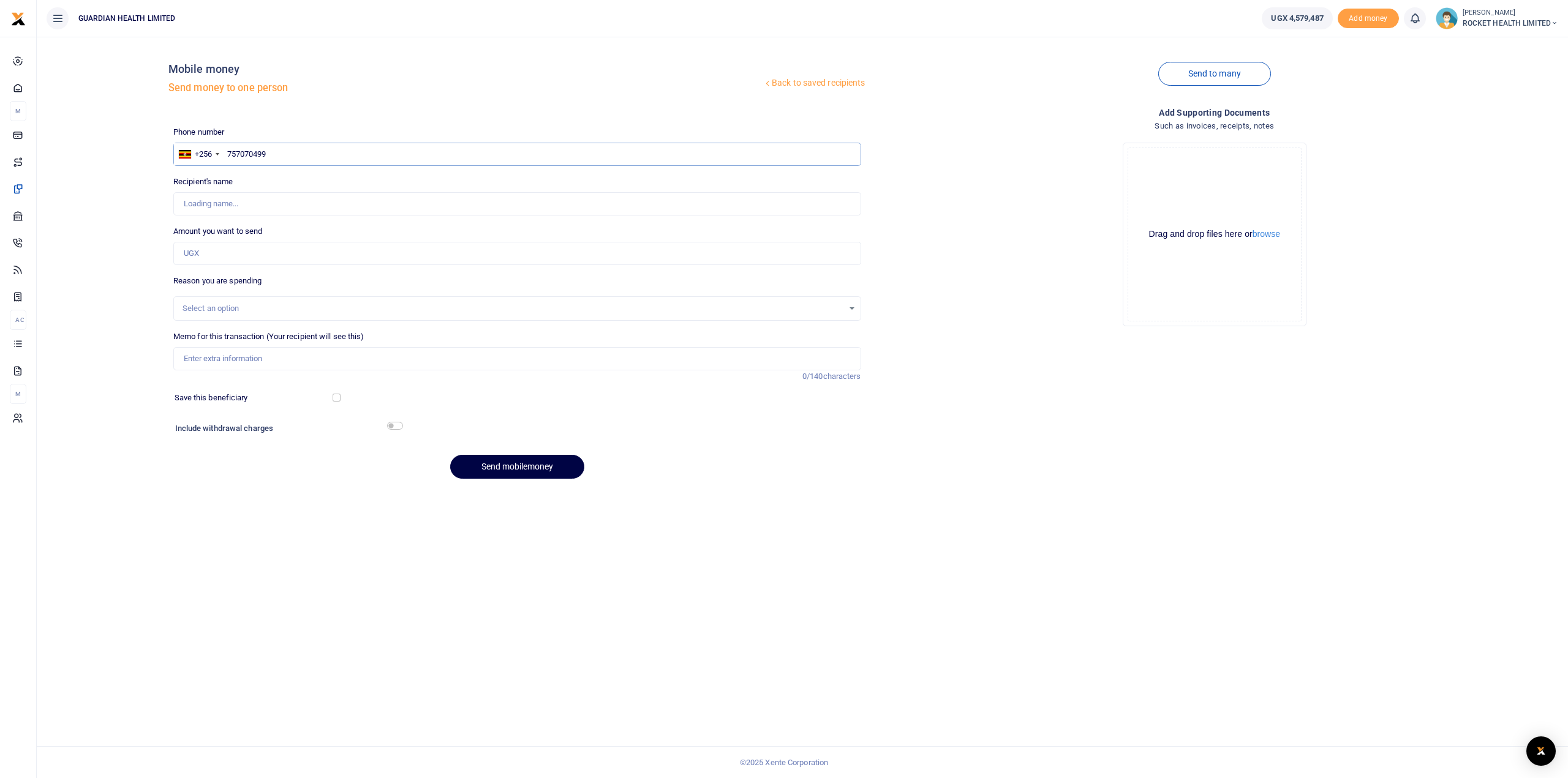
type input "[PERSON_NAME]"
type input "757070499"
click at [223, 258] on input "Amount you want to send" at bounding box center [517, 254] width 688 height 23
type input "200,000"
click at [218, 310] on div "Select an option" at bounding box center [513, 309] width 661 height 12
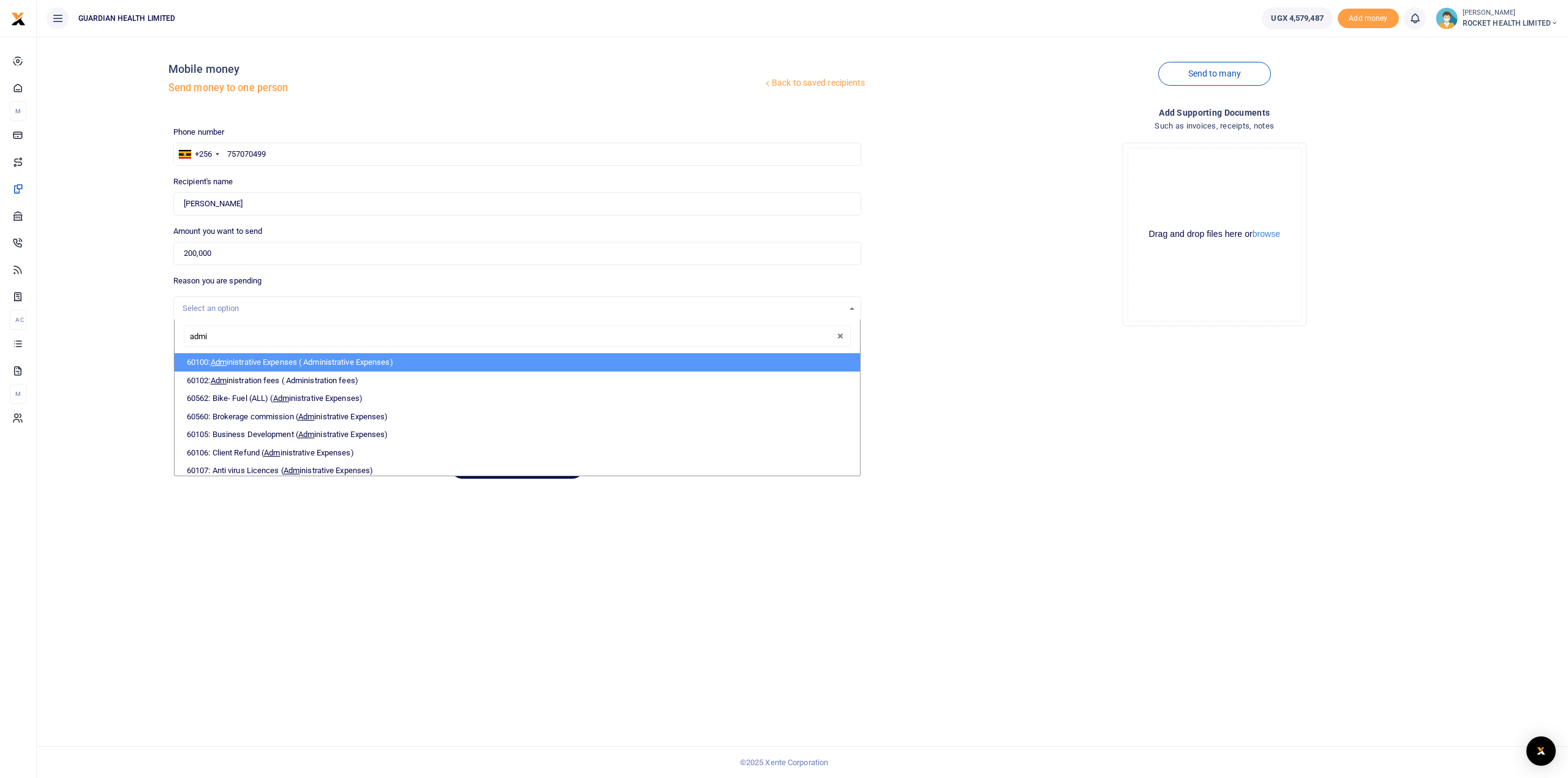
type input "admin"
click at [273, 365] on li "60100: Admin istrative Expenses ( Administrative Expenses)" at bounding box center [517, 363] width 685 height 19
select select "5406"
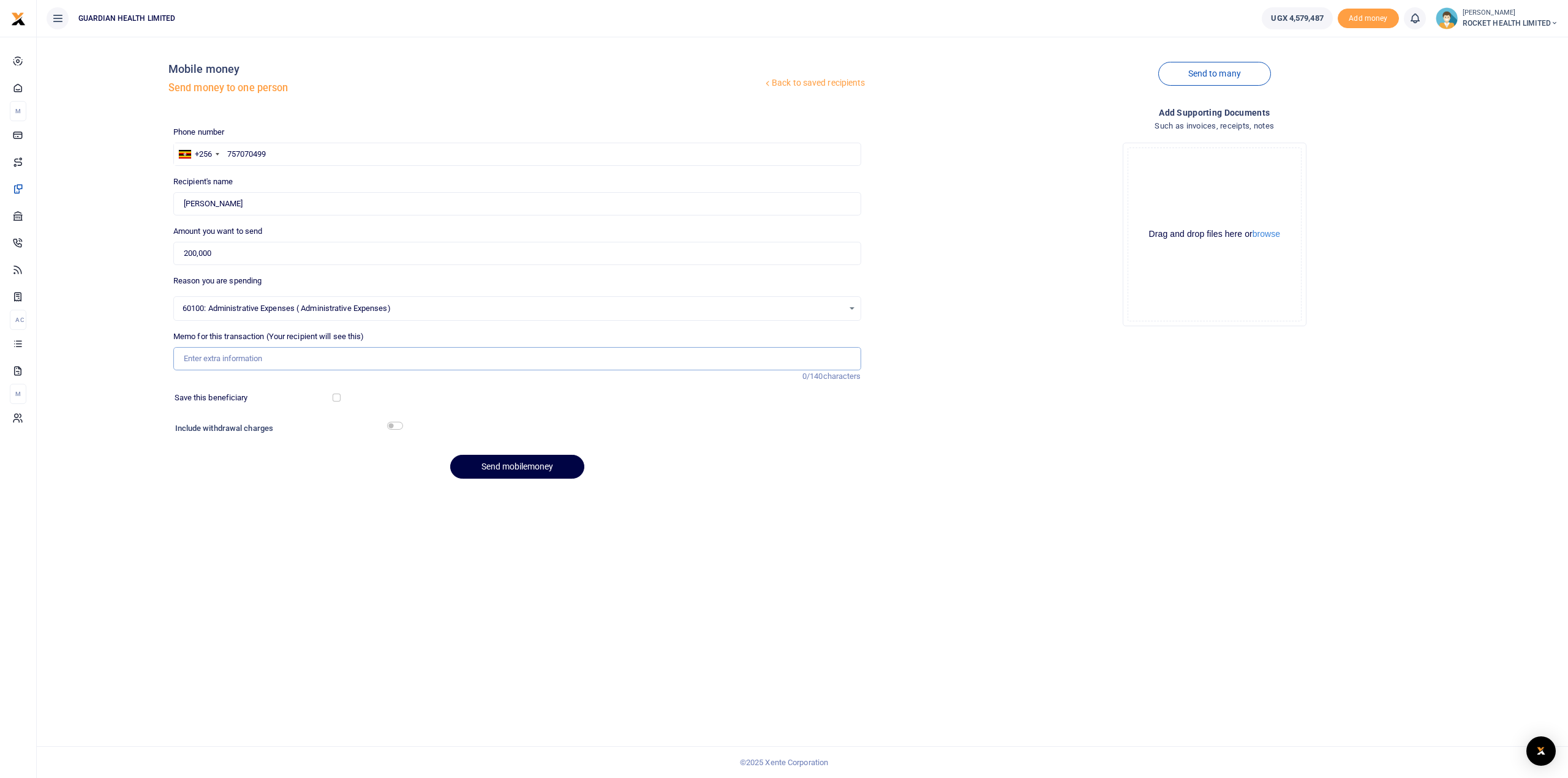
click at [234, 364] on input "Memo for this transaction (Your recipient will see this)" at bounding box center [517, 359] width 688 height 23
type input "Admin [PERSON_NAME] cash"
click at [499, 416] on div "Phone number +256 [GEOGRAPHIC_DATA] [PHONE_NUMBER] Phone is required. Recipient…" at bounding box center [517, 308] width 697 height 363
click at [397, 424] on input "checkbox" at bounding box center [395, 426] width 16 height 8
click at [392, 426] on input "checkbox" at bounding box center [395, 426] width 16 height 8
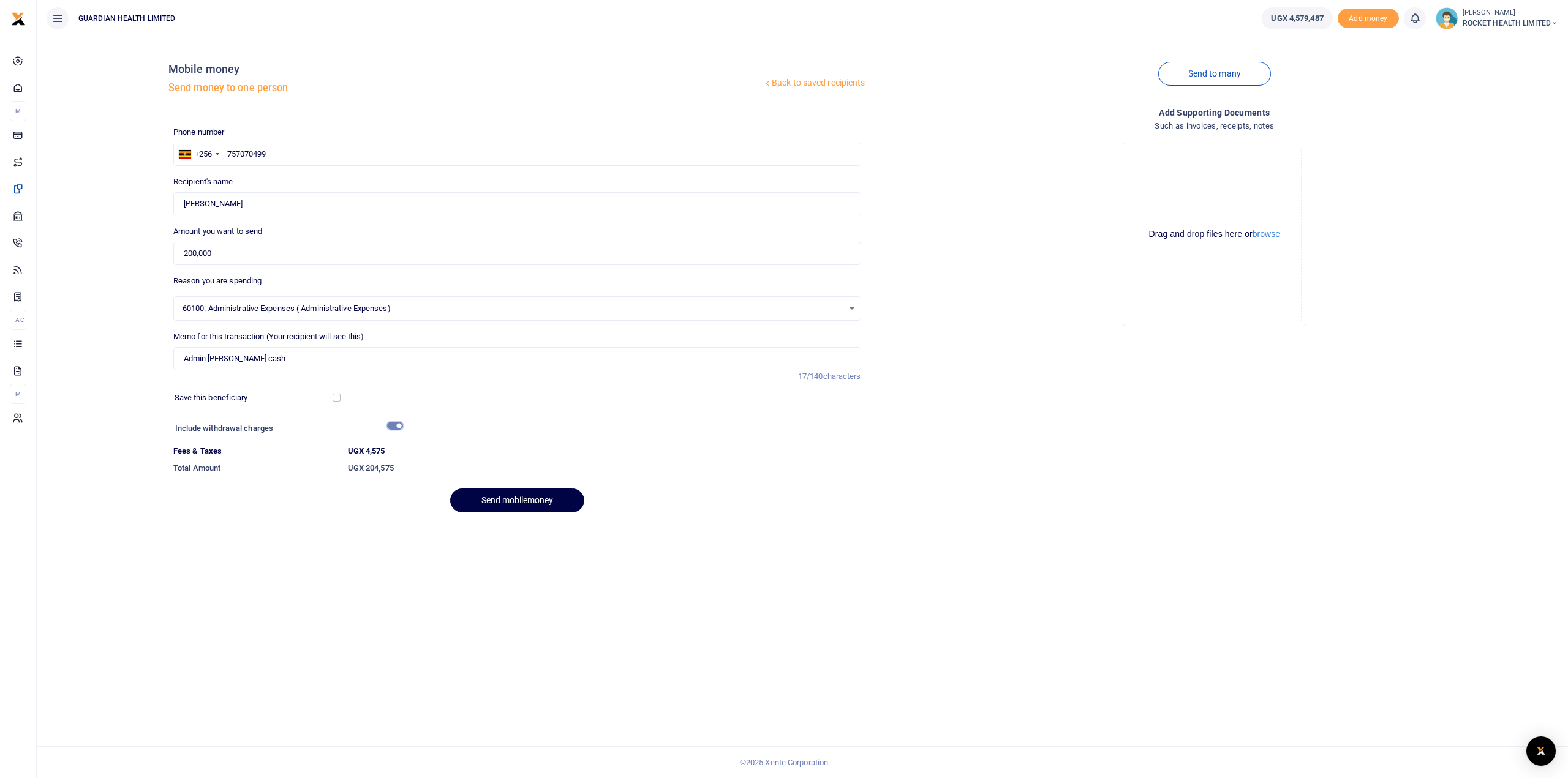
checkbox input "false"
click at [507, 467] on button "Send mobilemoney" at bounding box center [517, 467] width 134 height 24
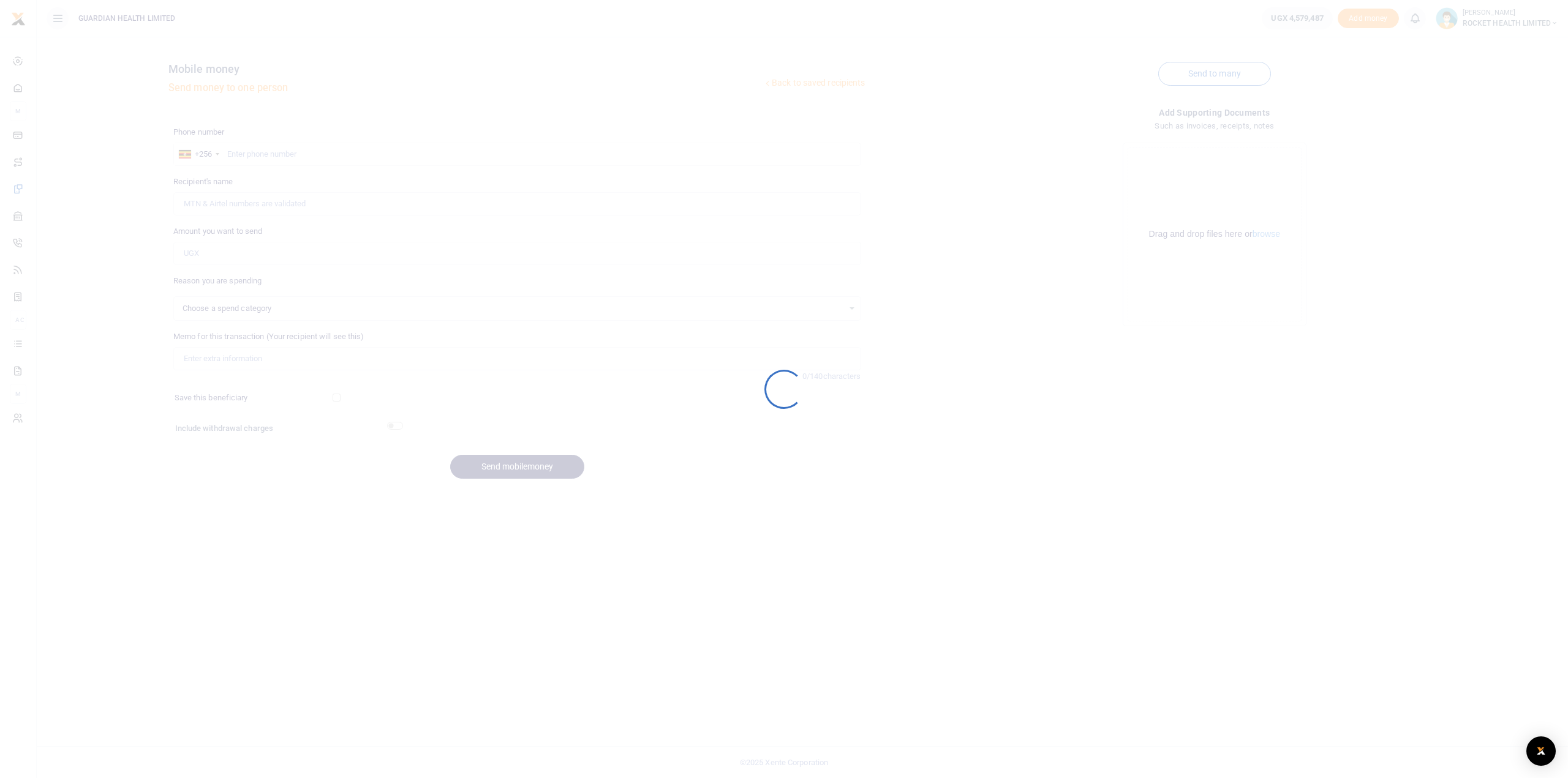
select select
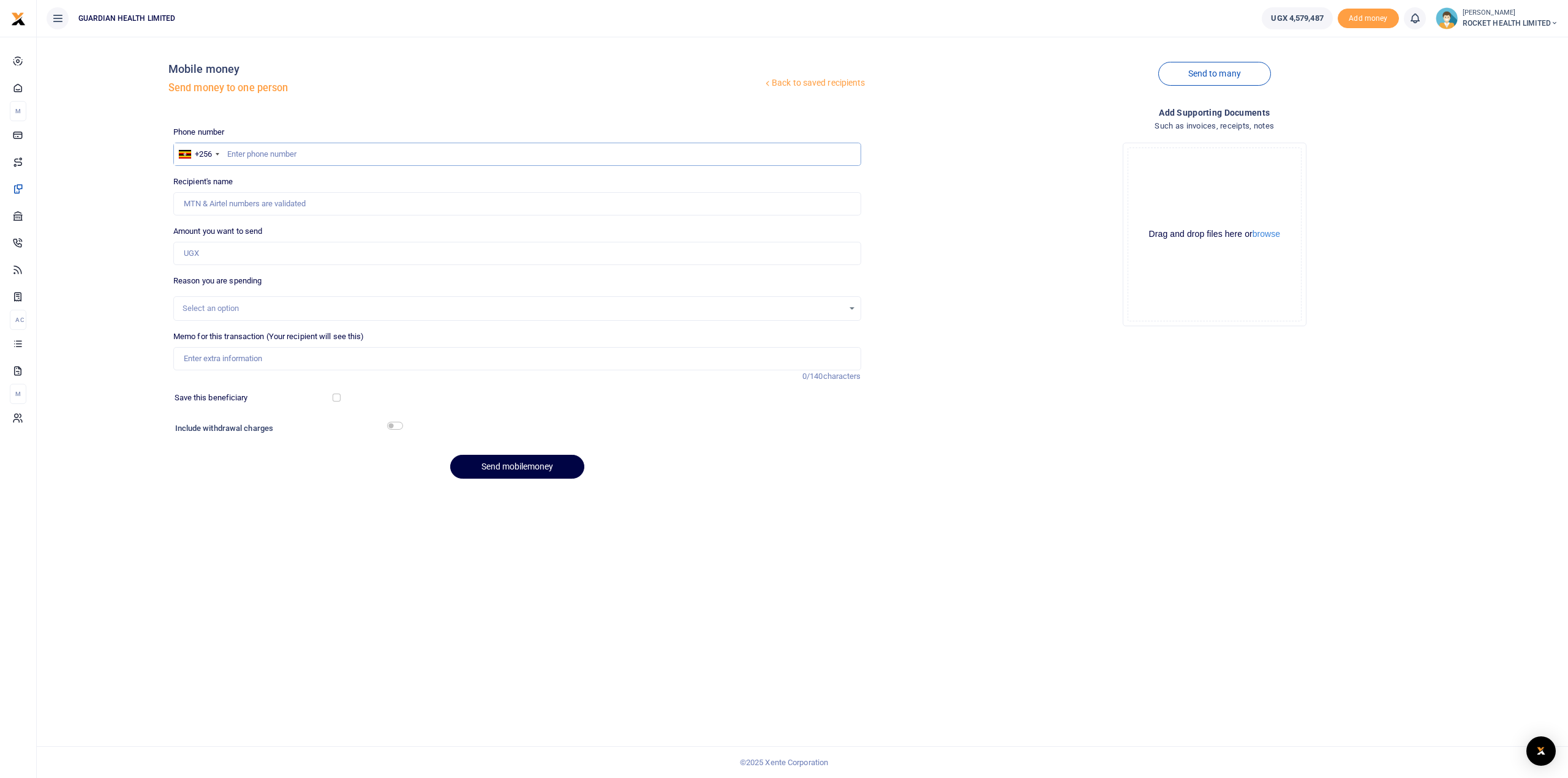
click at [229, 152] on input "text" at bounding box center [517, 154] width 688 height 23
type input "782084452"
type input "Yassek Arafat Ssewanyana"
type input "782084452"
click at [213, 254] on input "Amount you want to send" at bounding box center [517, 254] width 688 height 23
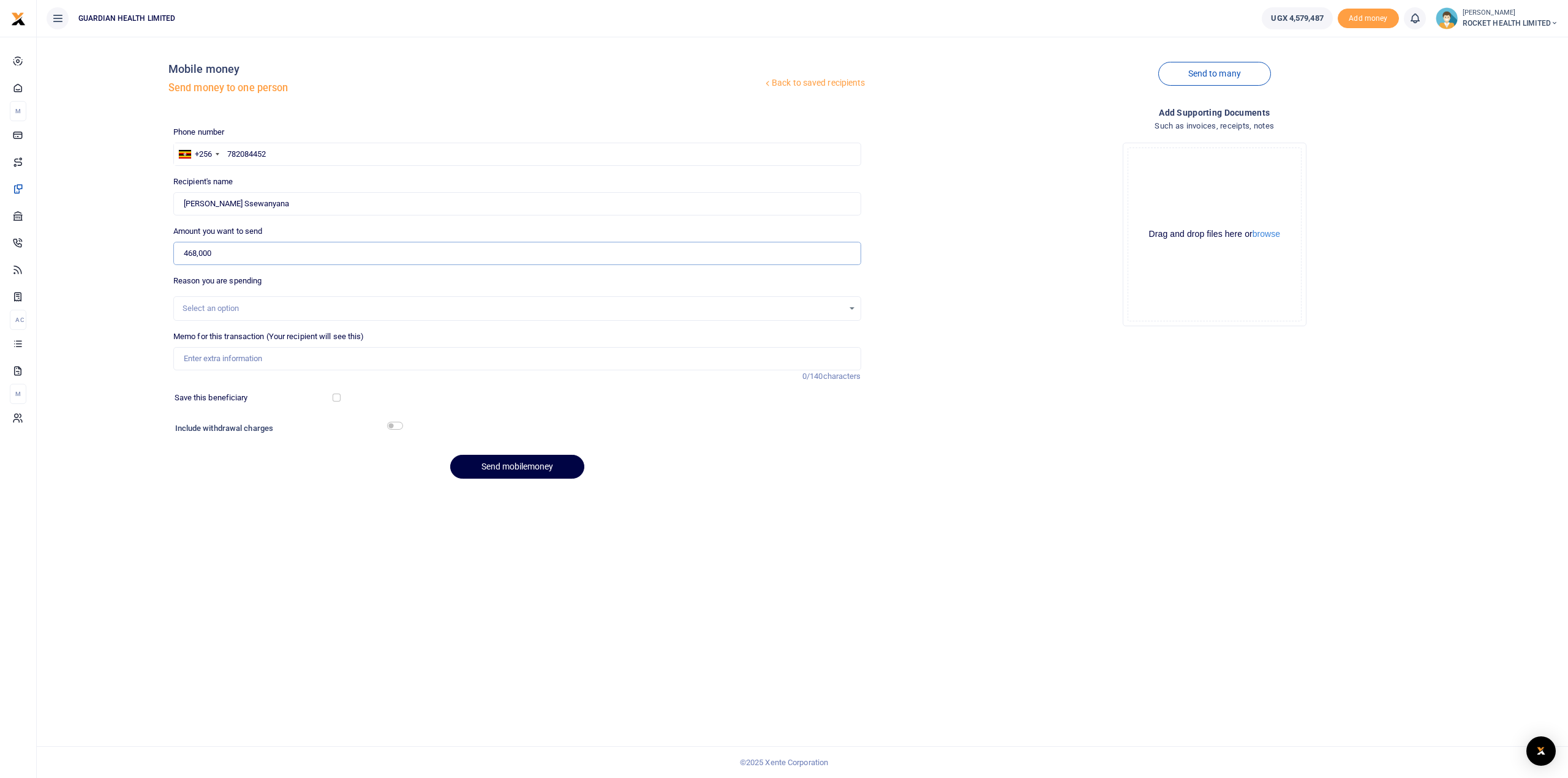
type input "468,000"
click at [216, 304] on div "Select an option" at bounding box center [513, 309] width 661 height 12
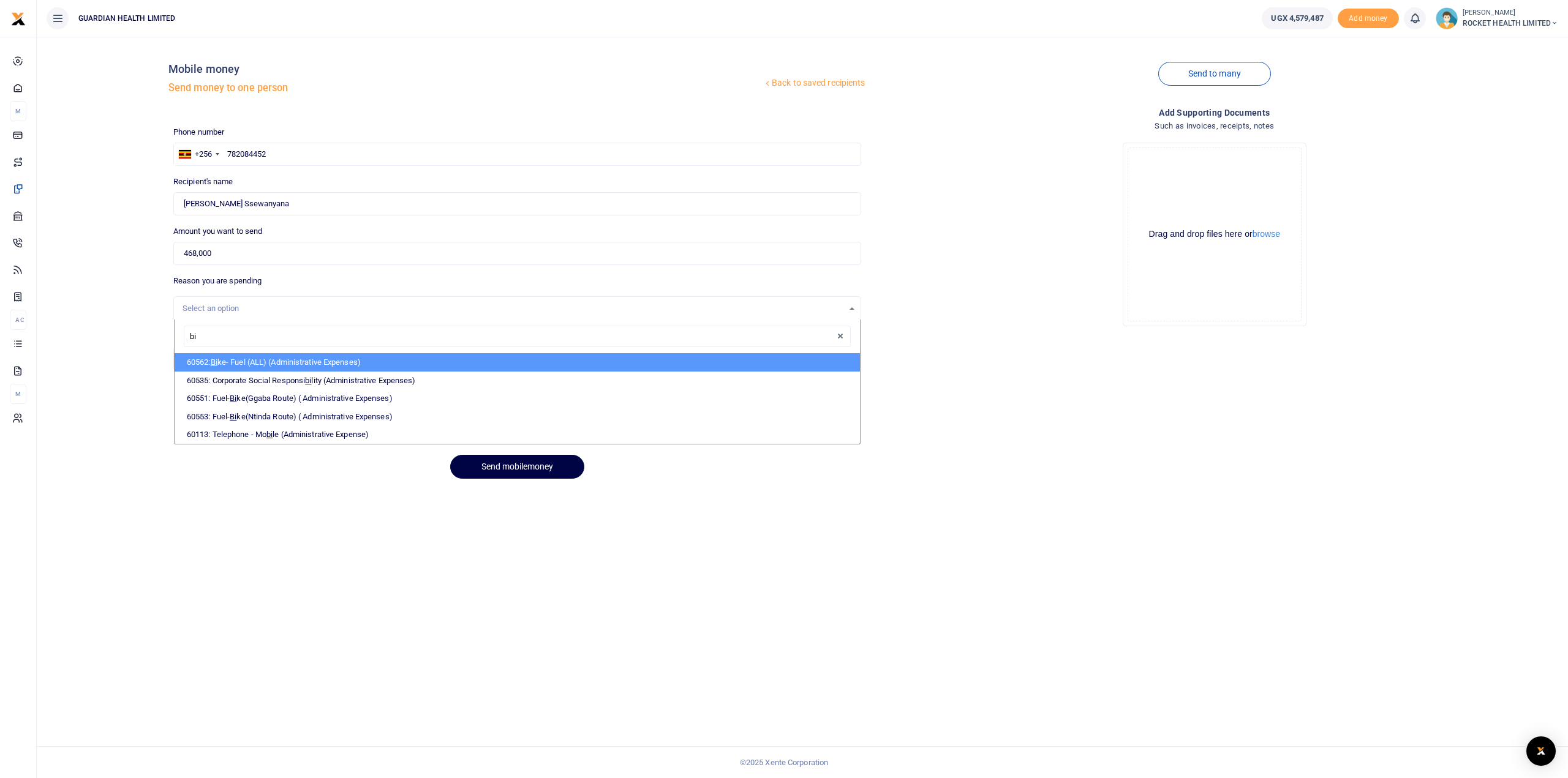
type input "b"
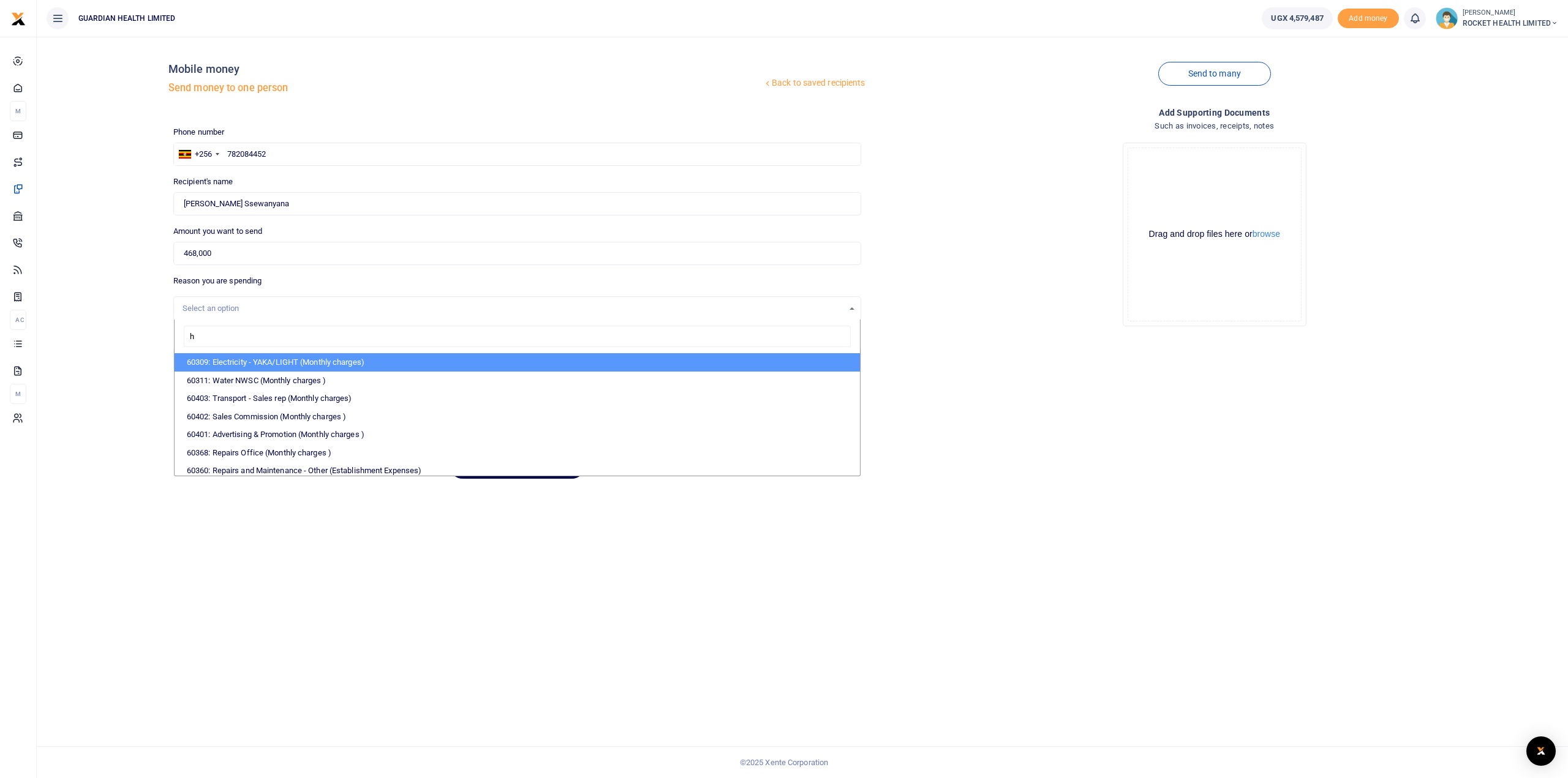
type input "hq"
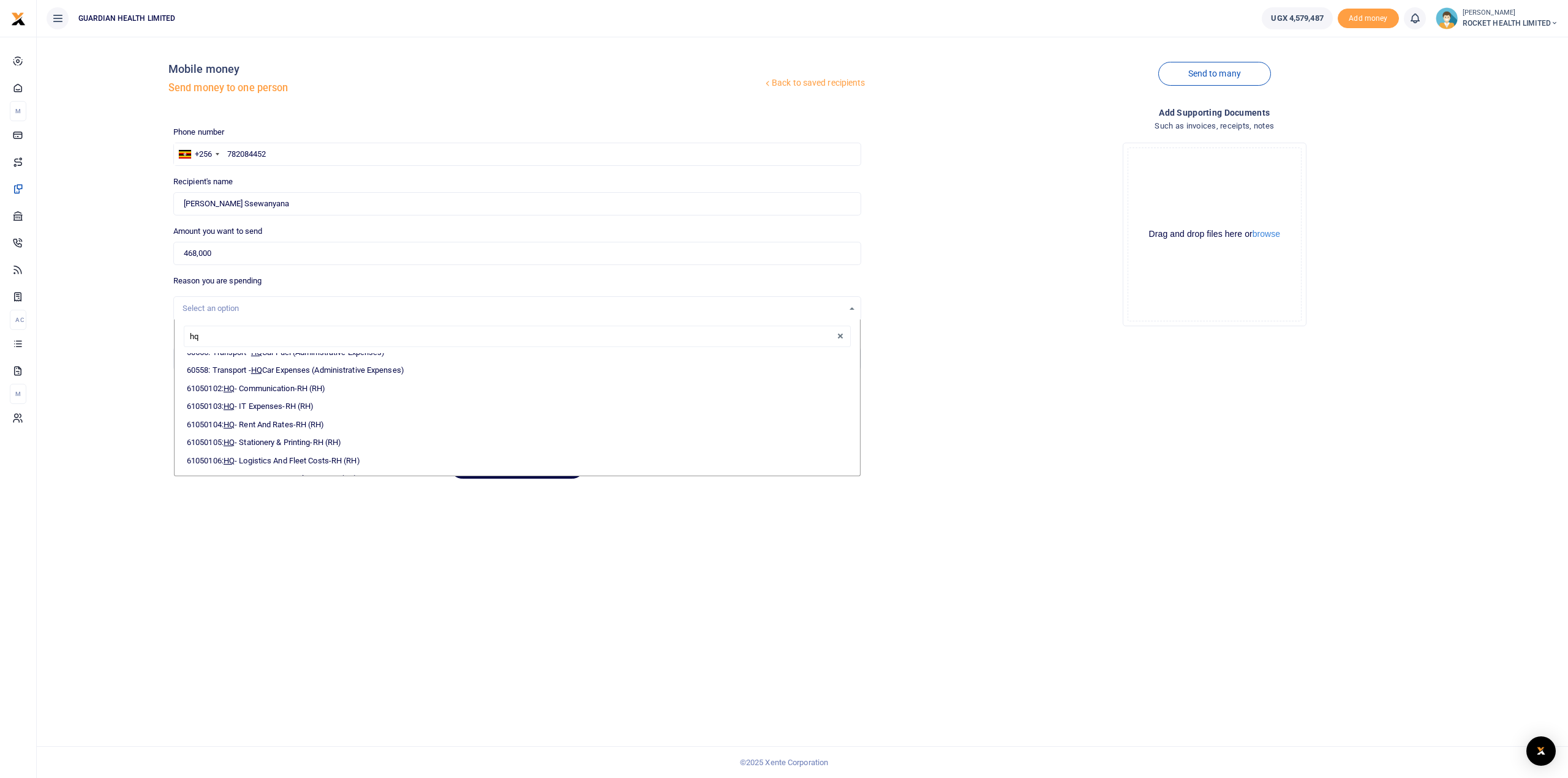
scroll to position [95, 0]
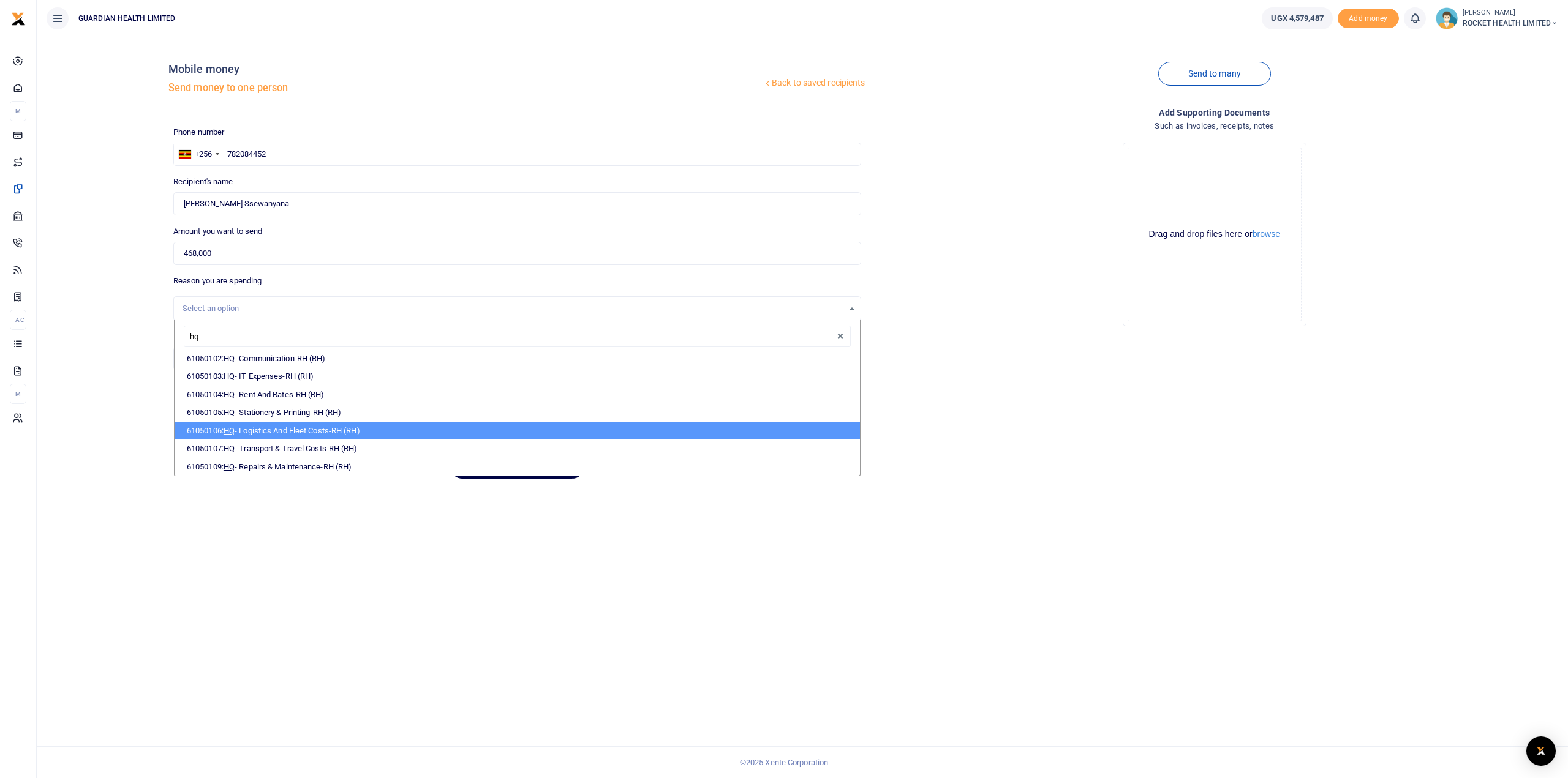
click at [337, 428] on li "61050106: HQ - Logistics And Fleet Costs-RH (RH)" at bounding box center [517, 431] width 685 height 19
select select "5447"
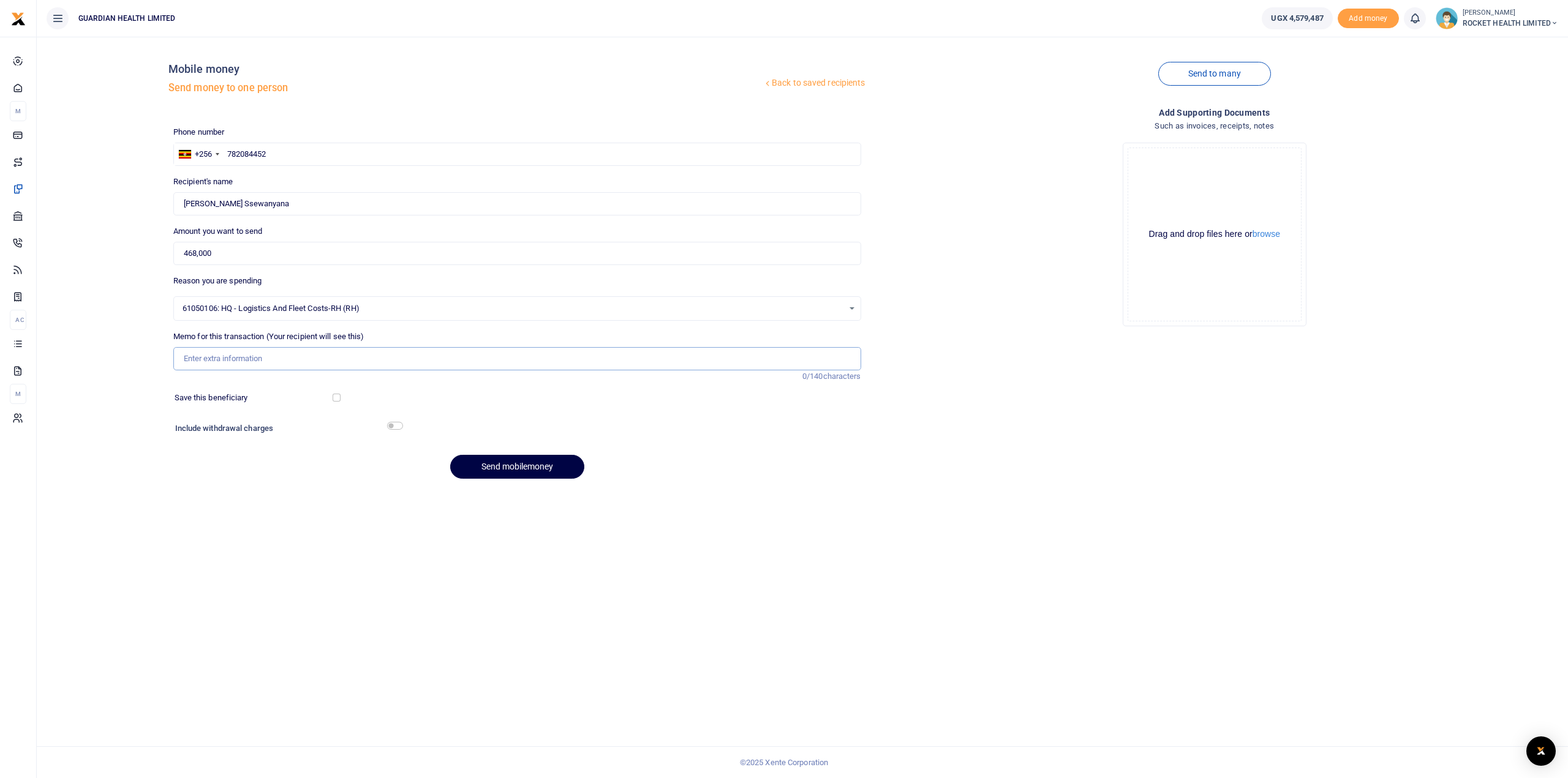
click at [207, 354] on input "Memo for this transaction (Your recipient will see this)" at bounding box center [517, 359] width 688 height 23
type input "Gayaza bike repair"
click at [398, 424] on input "checkbox" at bounding box center [395, 426] width 16 height 8
checkbox input "true"
click at [512, 500] on button "Send mobilemoney" at bounding box center [517, 500] width 134 height 24
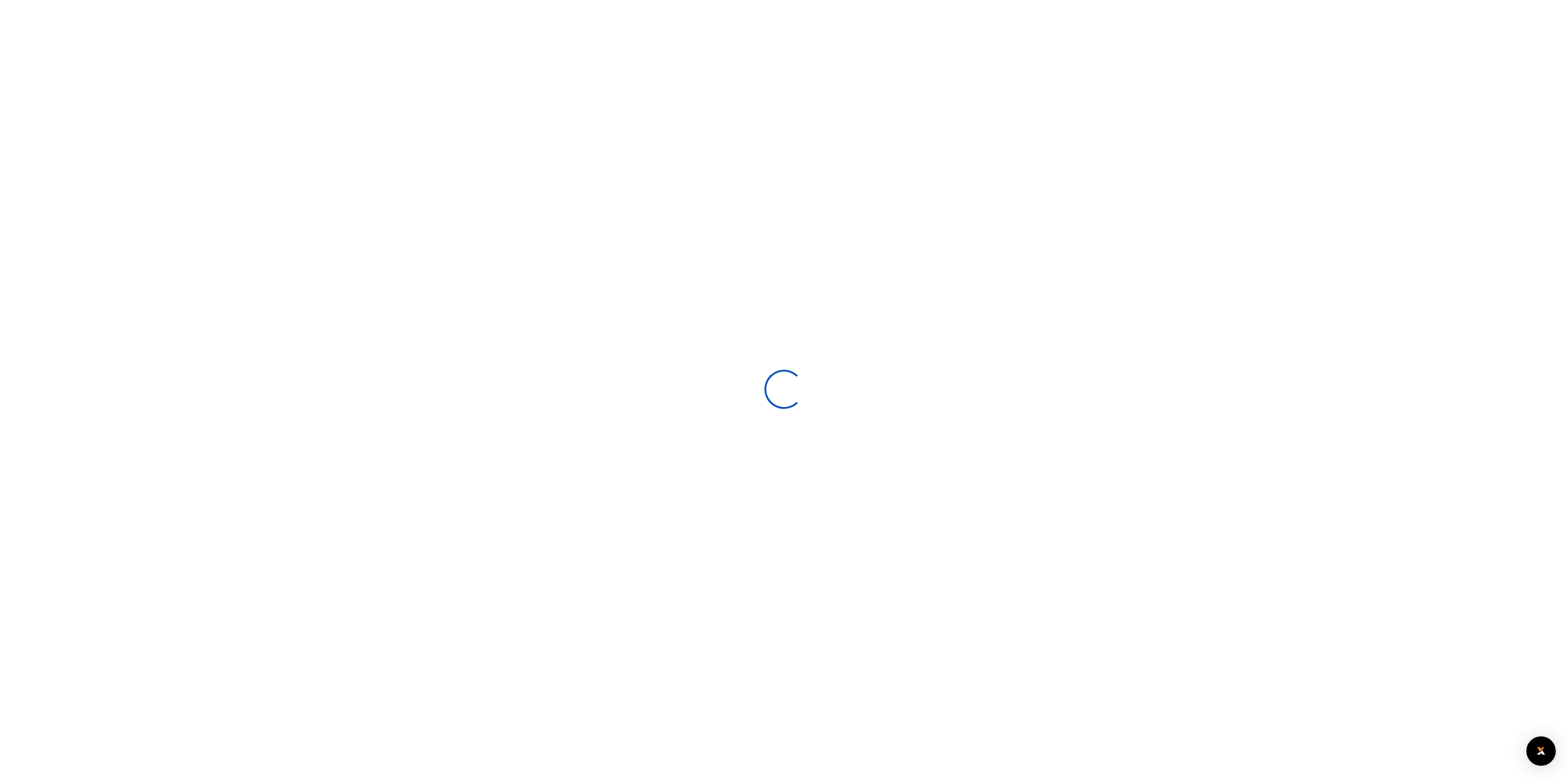
select select
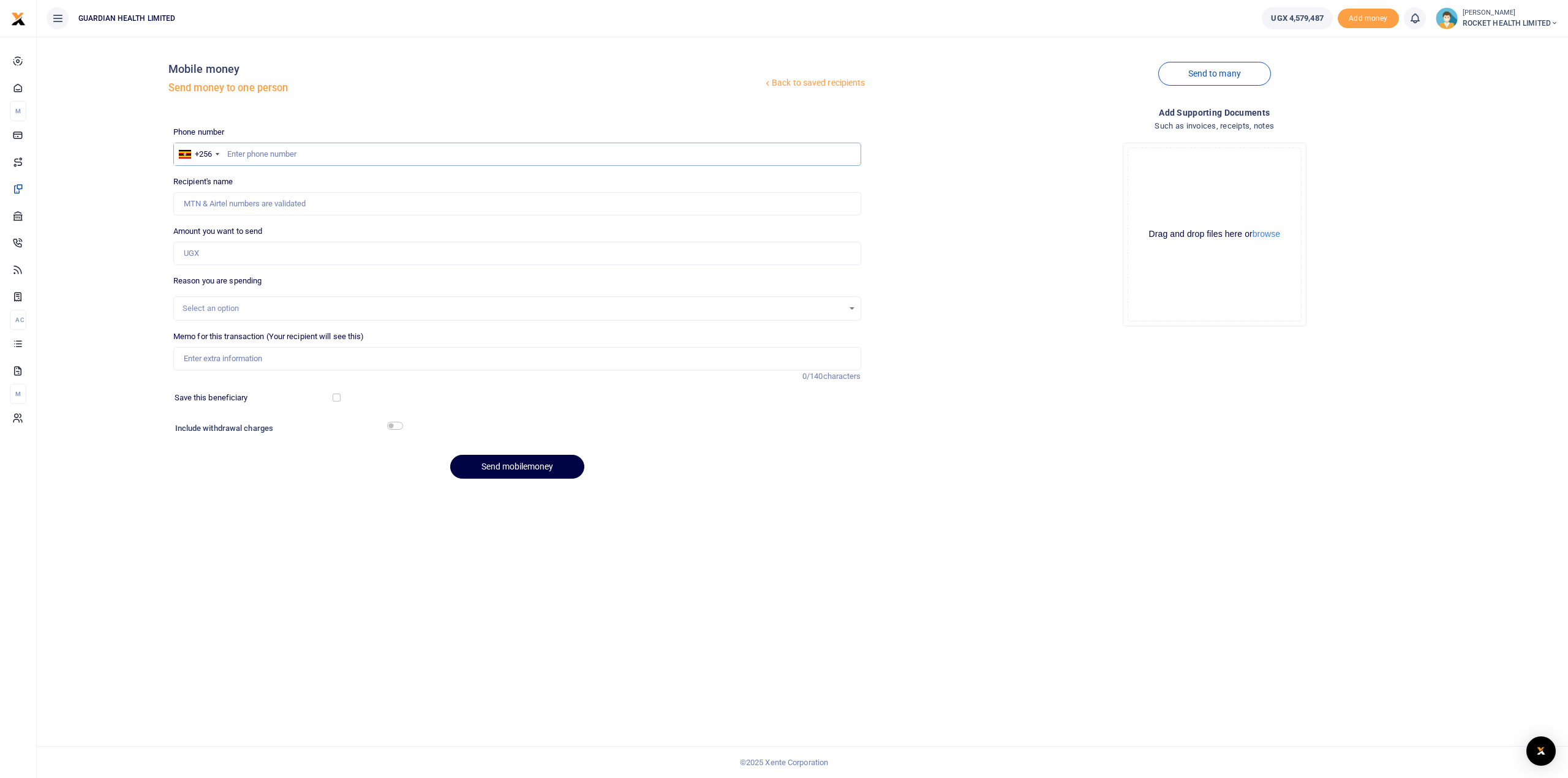
click at [272, 160] on input "text" at bounding box center [517, 154] width 688 height 23
drag, startPoint x: 250, startPoint y: 150, endPoint x: 86, endPoint y: 150, distance: 164.0
click at [250, 150] on input "text" at bounding box center [517, 154] width 688 height 23
click at [273, 150] on input "text" at bounding box center [517, 154] width 688 height 23
paste input "256707002891.00"
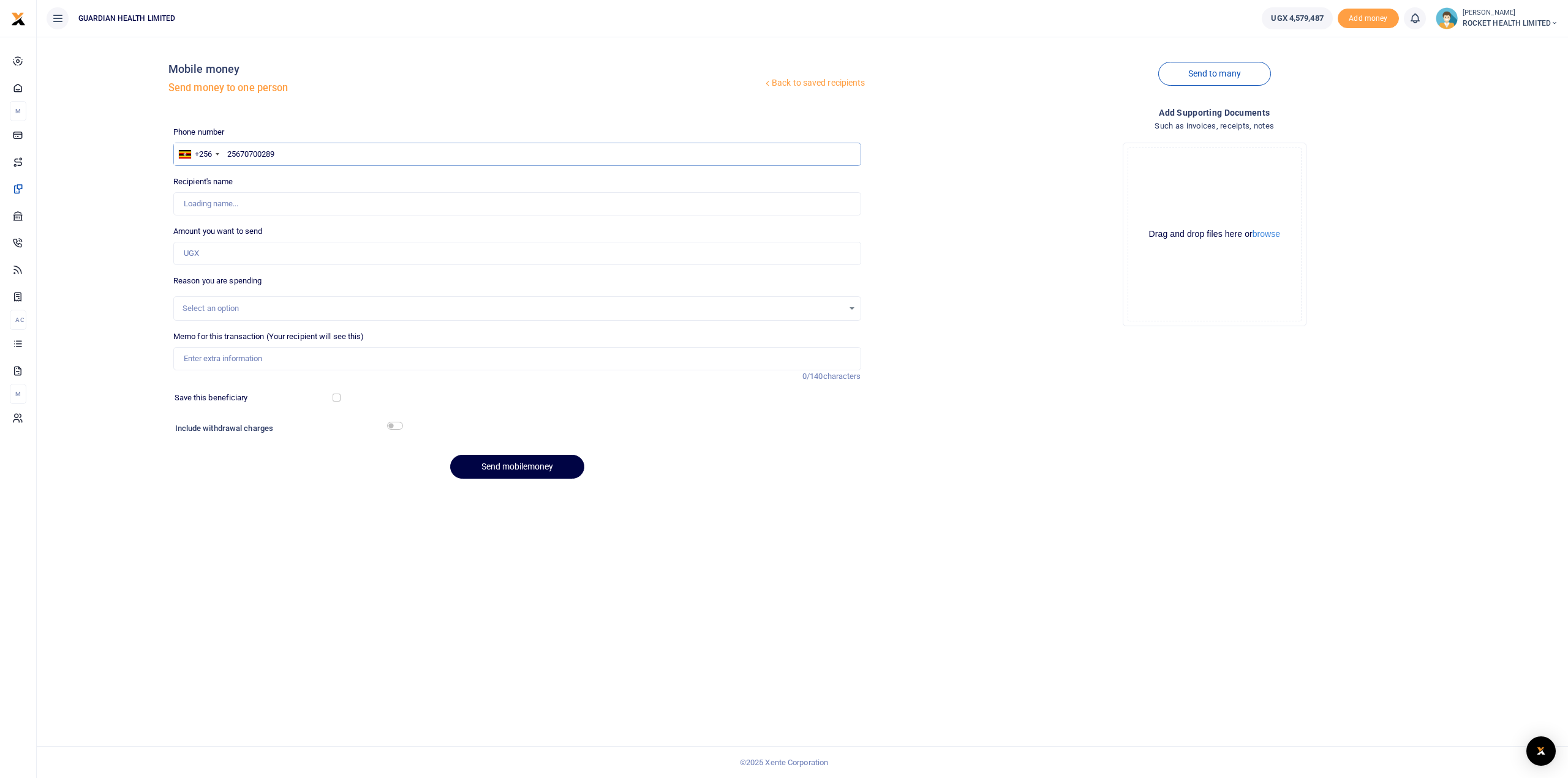
type input "256707002891"
click at [240, 156] on input "256707002891" at bounding box center [517, 154] width 688 height 23
type input "Jibucorporate Uglimited"
type input "2707002891"
type input "707002891"
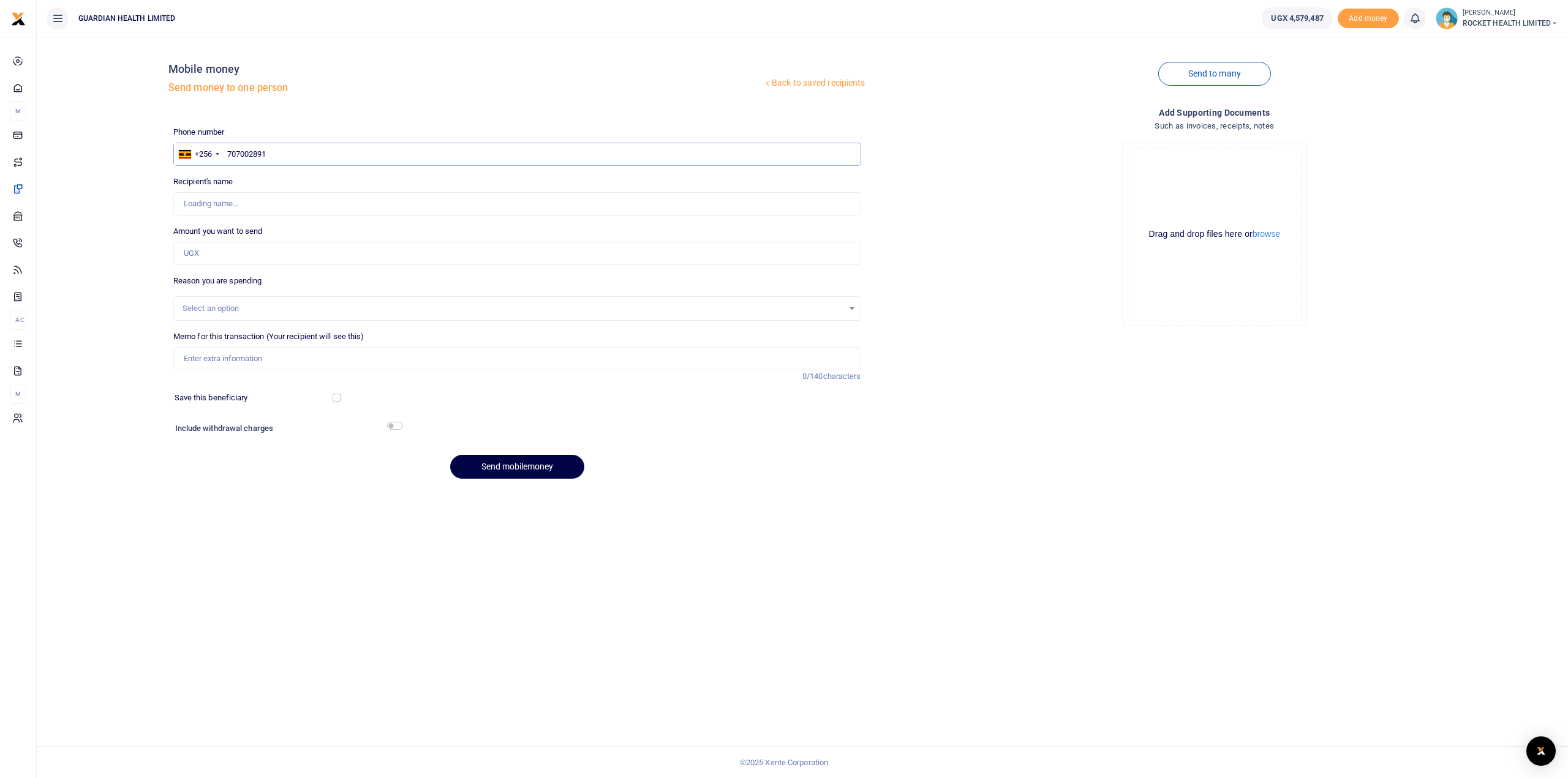
type input "Jibucorporate Uglimited"
type input "707002891"
click at [202, 251] on input "Amount you want to send" at bounding box center [517, 254] width 688 height 23
type input "217,000"
click at [202, 309] on div "Select an option" at bounding box center [513, 309] width 661 height 12
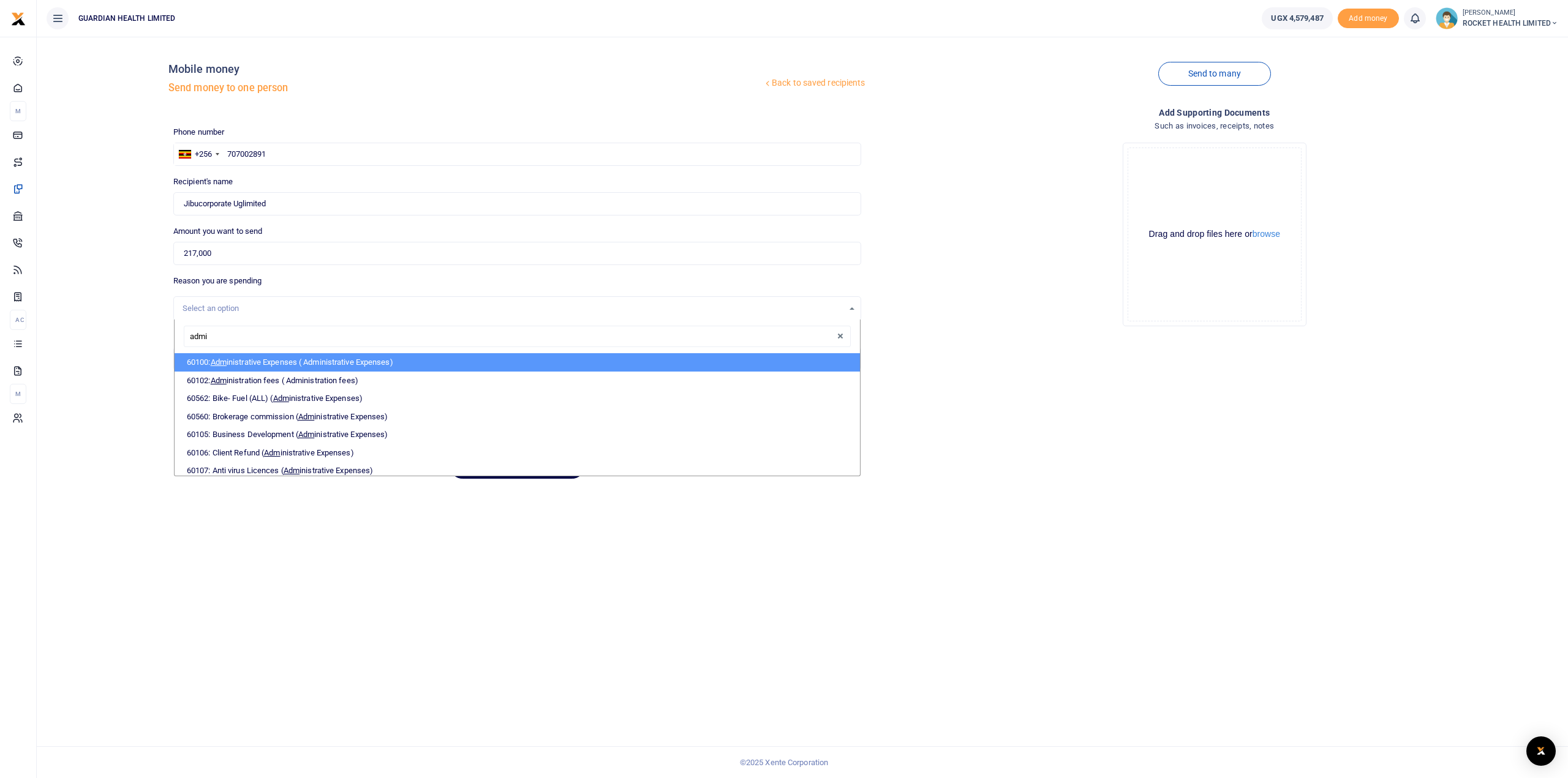
type input "admin"
click at [296, 358] on li "60100: Admin istrative Expenses ( Administrative Expenses)" at bounding box center [517, 363] width 685 height 19
select select "5406"
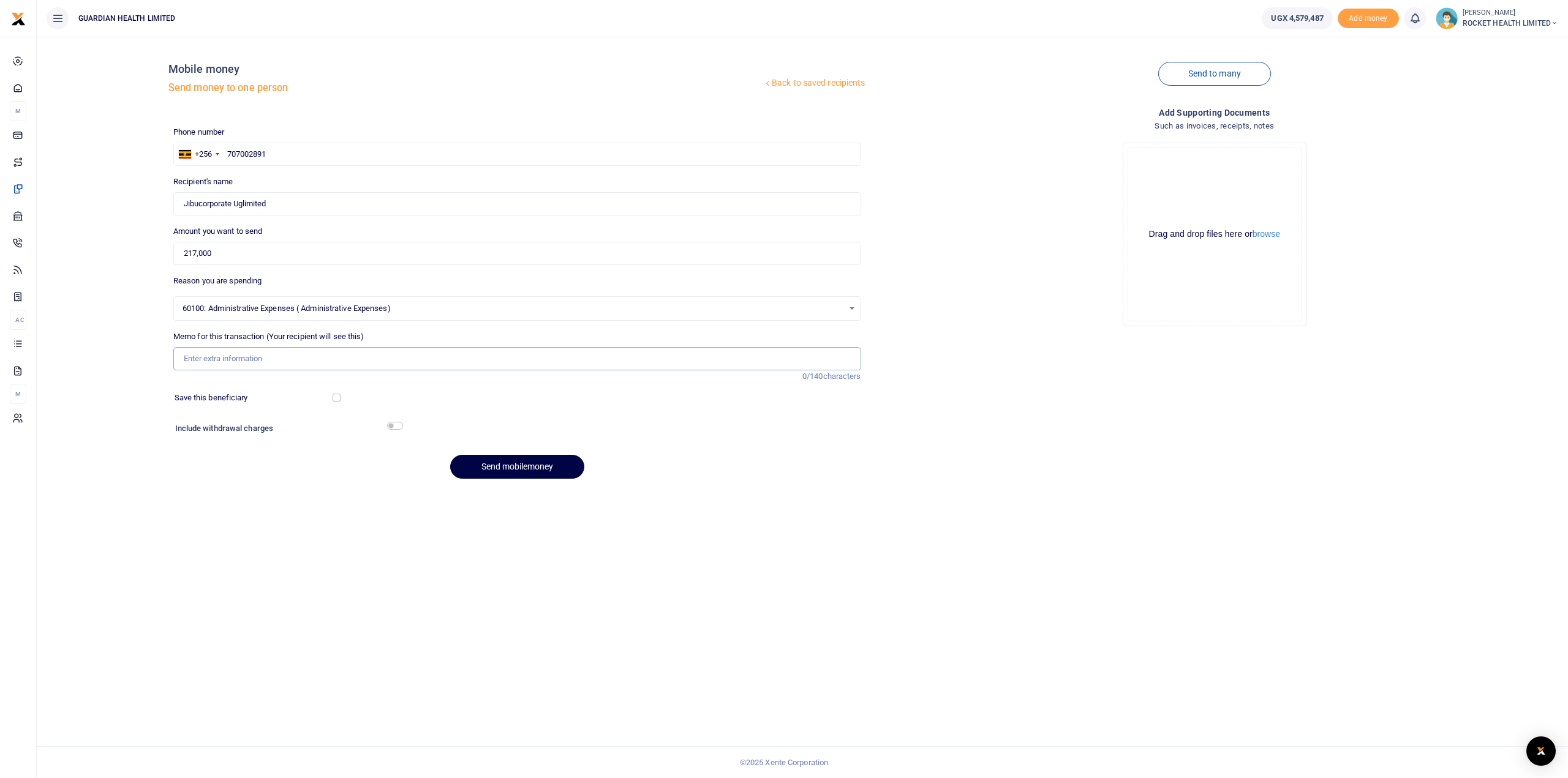
click at [229, 359] on input "Memo for this transaction (Your recipient will see this)" at bounding box center [517, 359] width 688 height 23
type input "Gayaza water refill"
click at [397, 427] on input "checkbox" at bounding box center [395, 426] width 16 height 8
checkbox input "true"
click at [528, 505] on button "Send mobilemoney" at bounding box center [517, 500] width 134 height 24
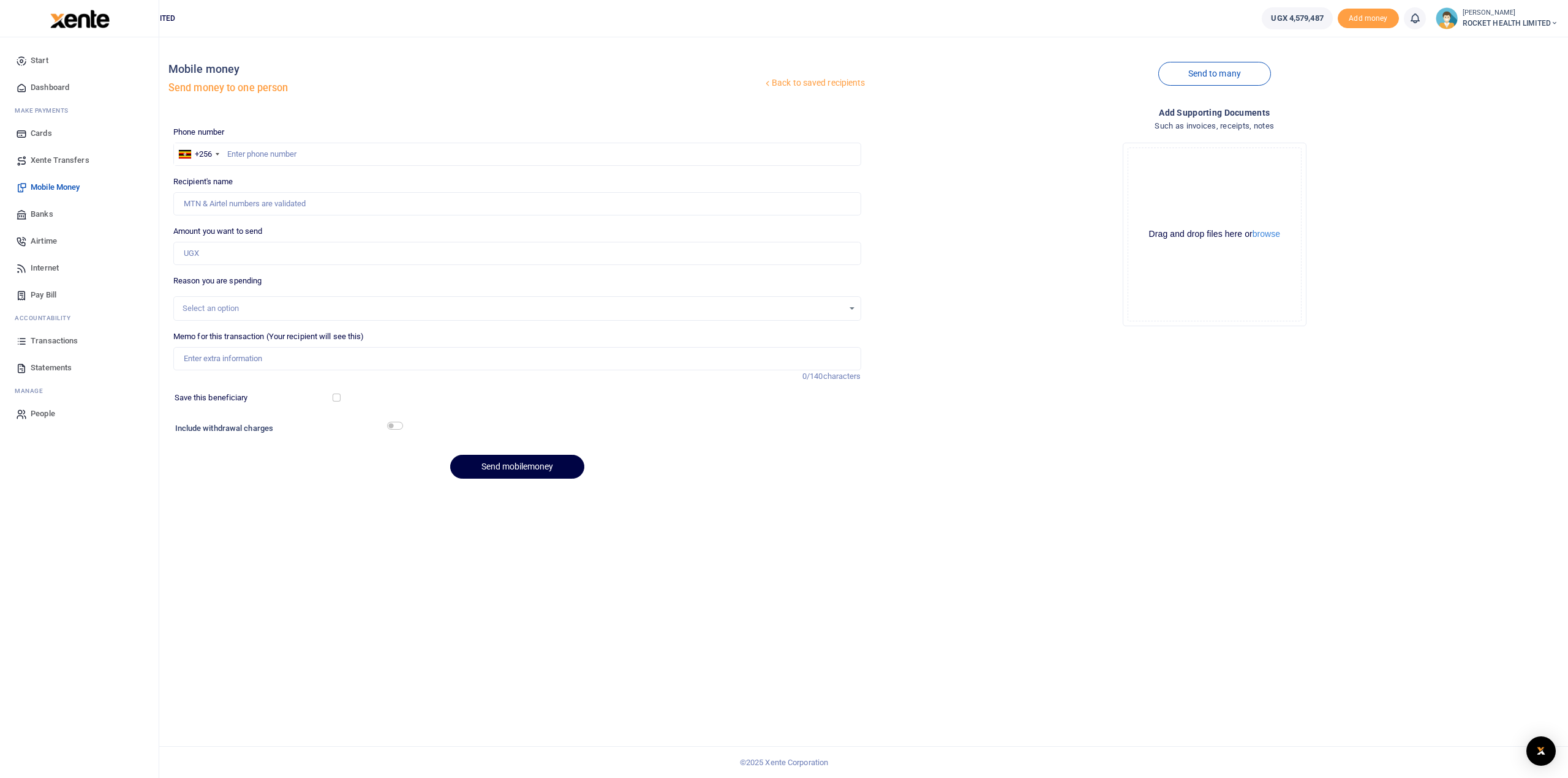
click at [45, 289] on span "Pay Bill" at bounding box center [43, 296] width 26 height 12
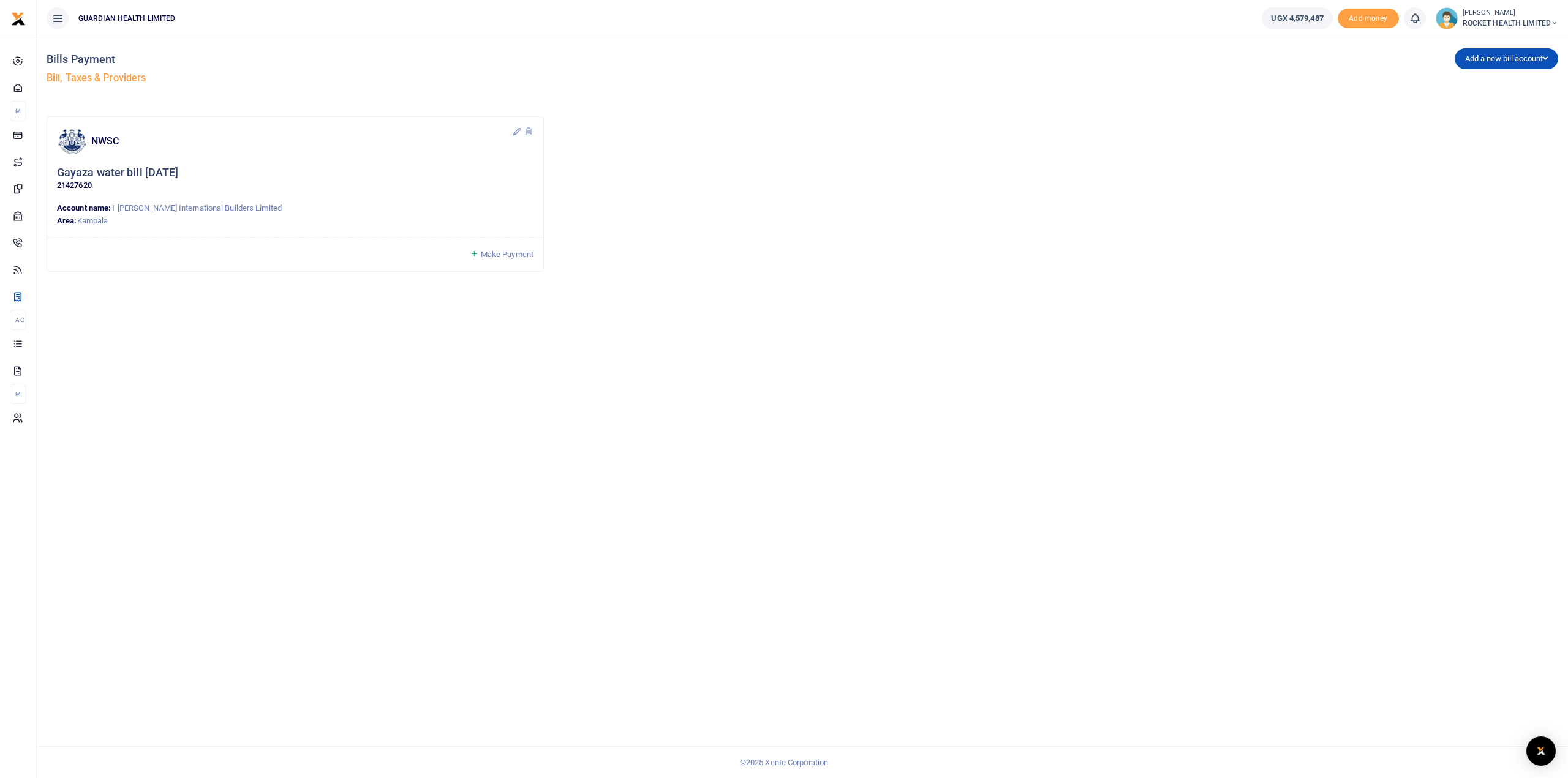
click at [493, 254] on span "Make Payment" at bounding box center [507, 254] width 53 height 9
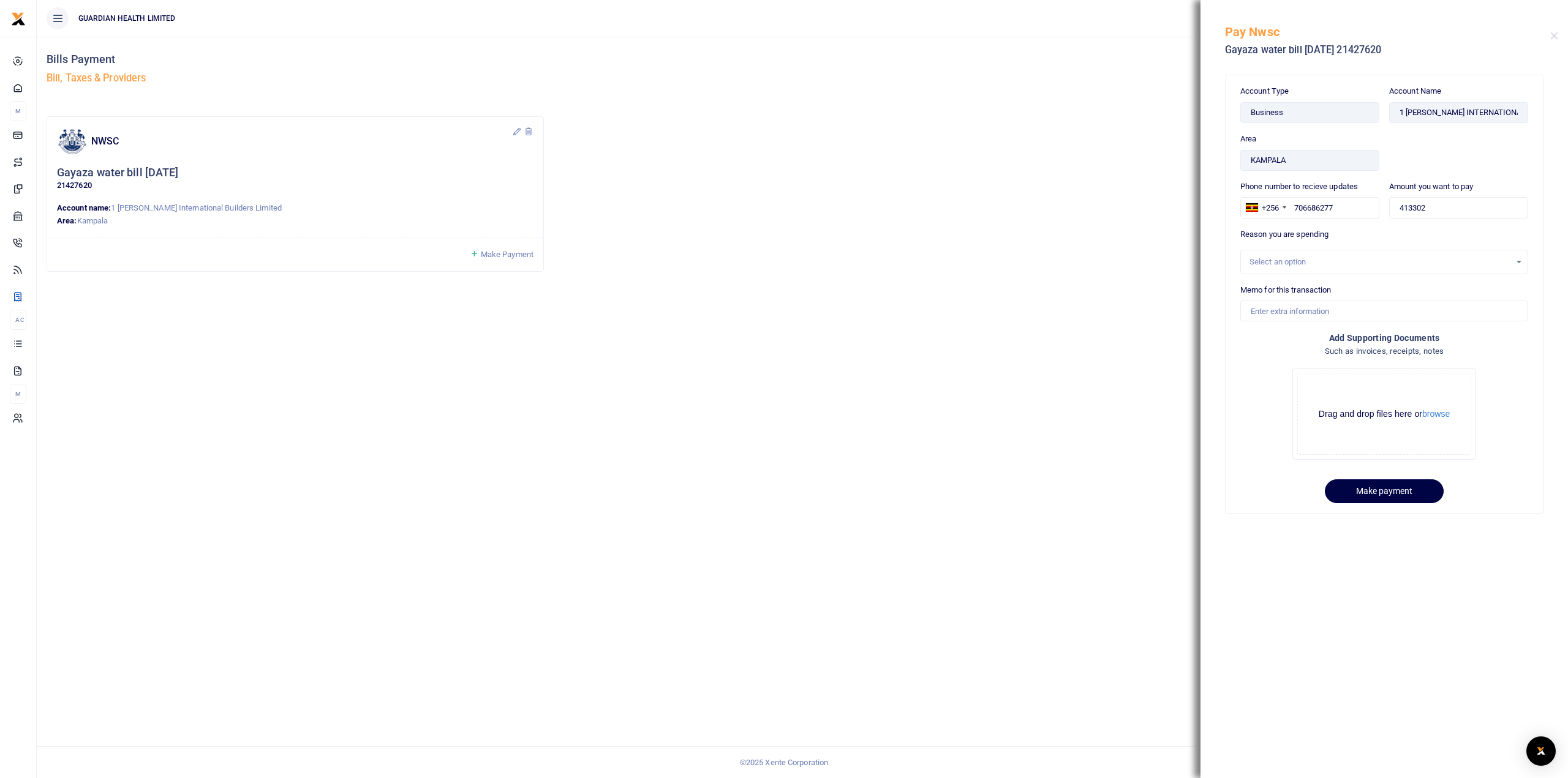
click at [1290, 265] on div "Select an option" at bounding box center [1379, 262] width 261 height 12
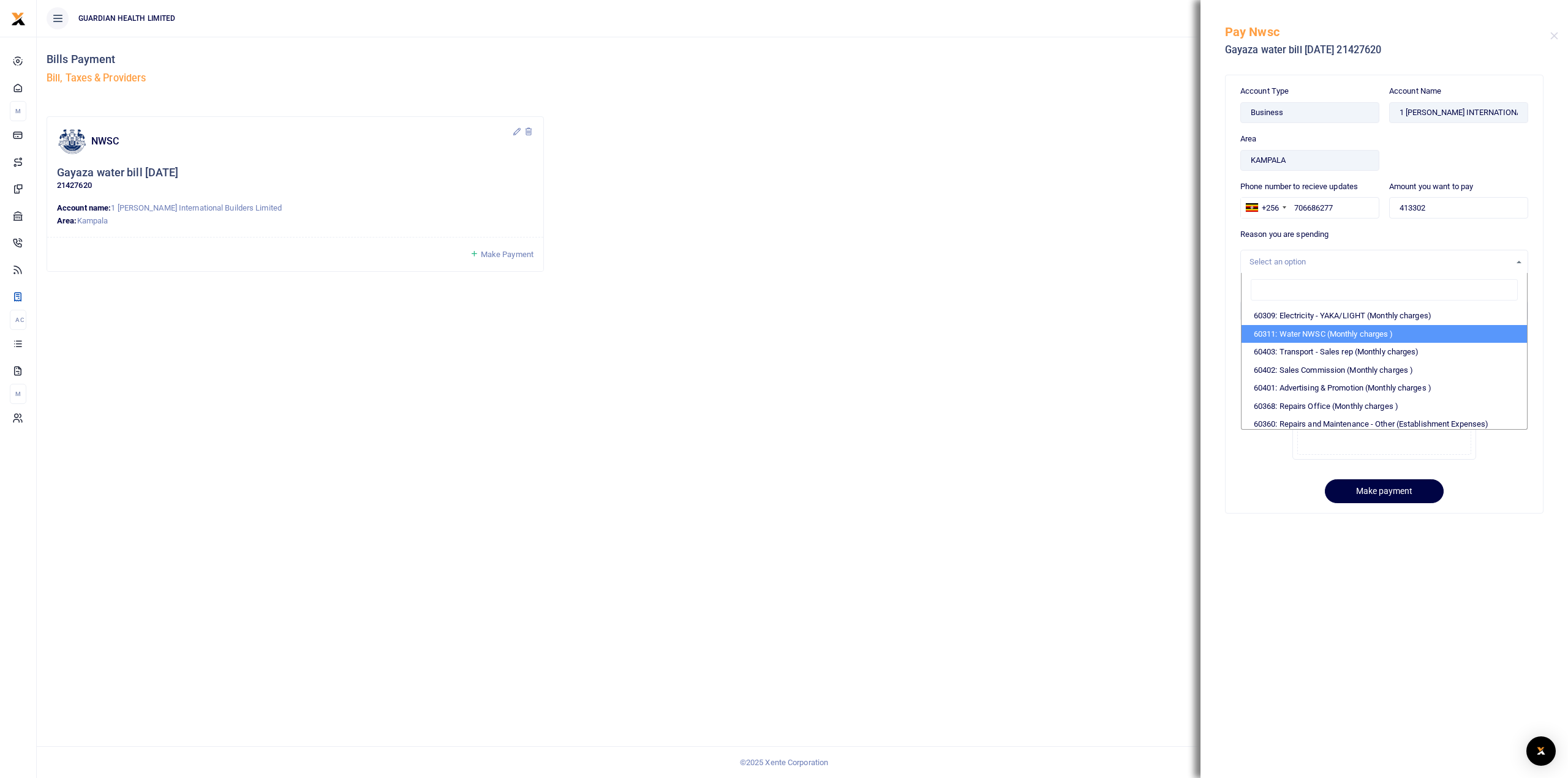
click at [1312, 331] on li "60311: Water NWSC (Monthly charges )" at bounding box center [1384, 334] width 286 height 19
select select "5375"
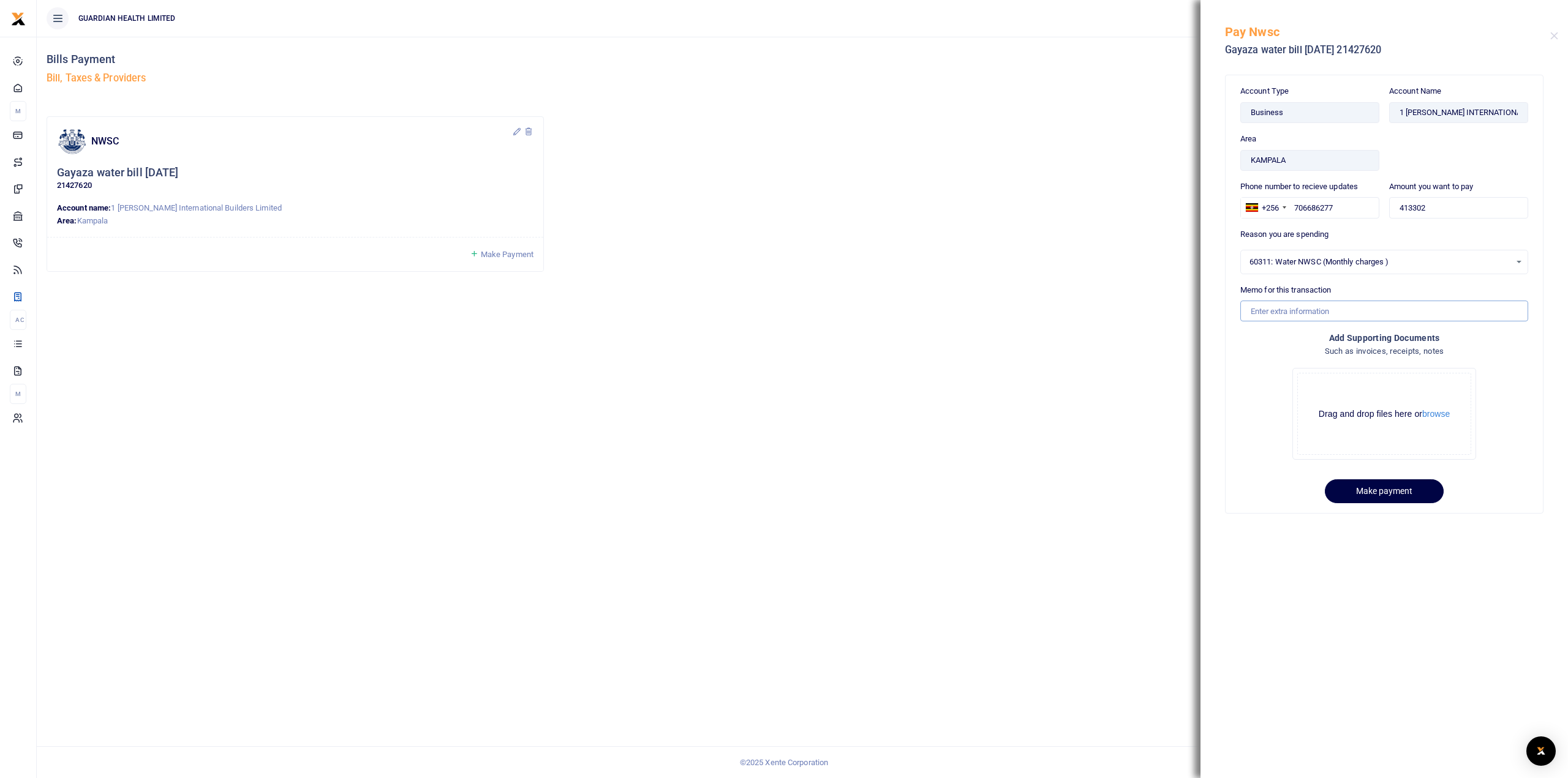
click at [1301, 309] on input "Memo for this transaction" at bounding box center [1384, 311] width 288 height 21
type input "Gayaza water bill [DATE]"
click at [1383, 493] on button "Make payment" at bounding box center [1384, 491] width 119 height 24
